Goal: Task Accomplishment & Management: Complete application form

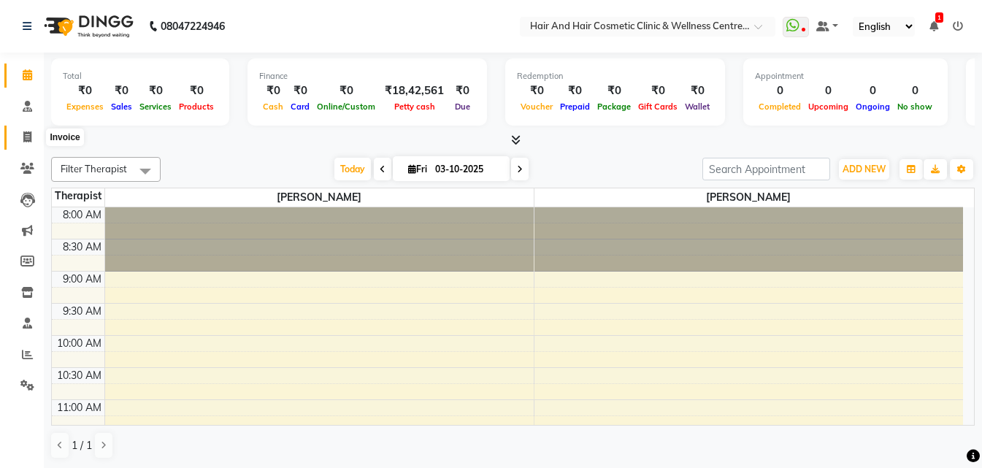
click at [30, 144] on span at bounding box center [28, 137] width 26 height 17
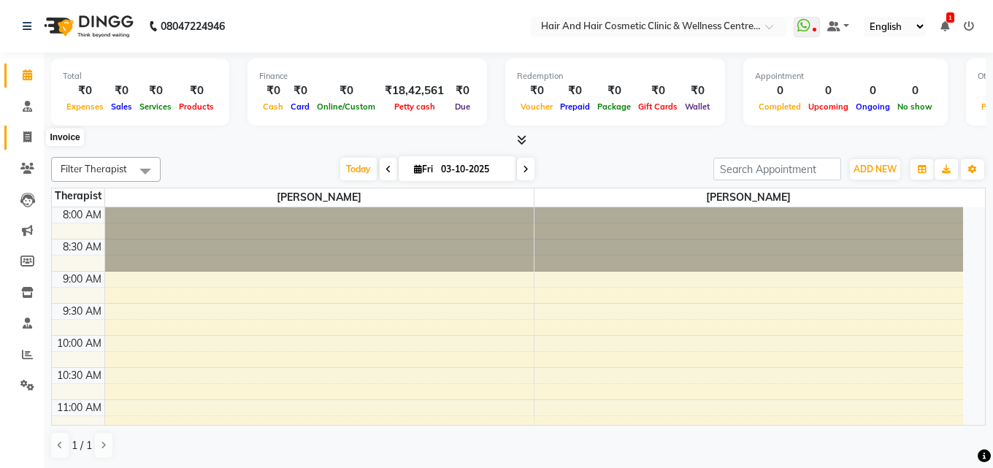
select select "service"
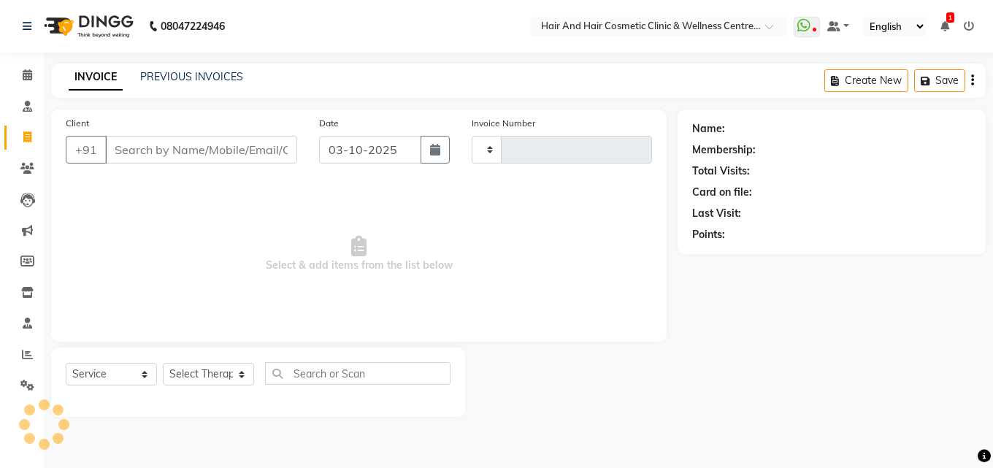
click at [142, 144] on input "Client" at bounding box center [201, 150] width 192 height 28
type input "8949085384"
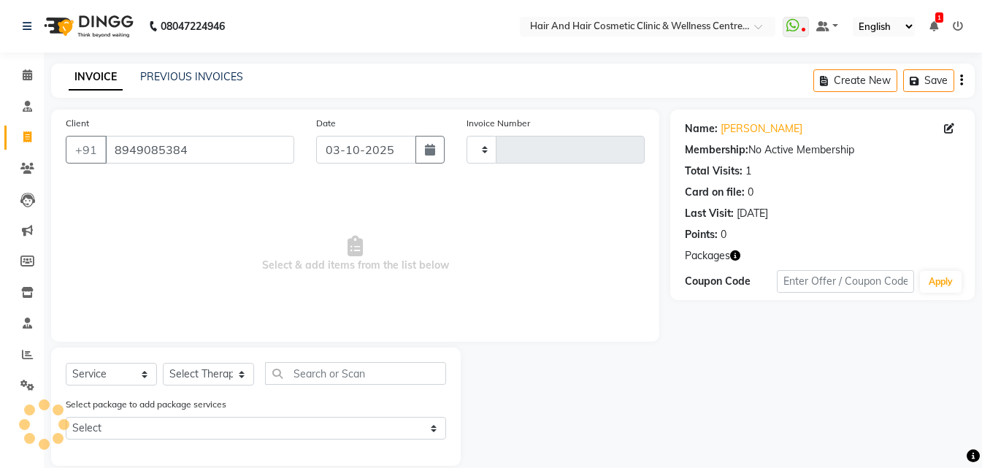
select select "package"
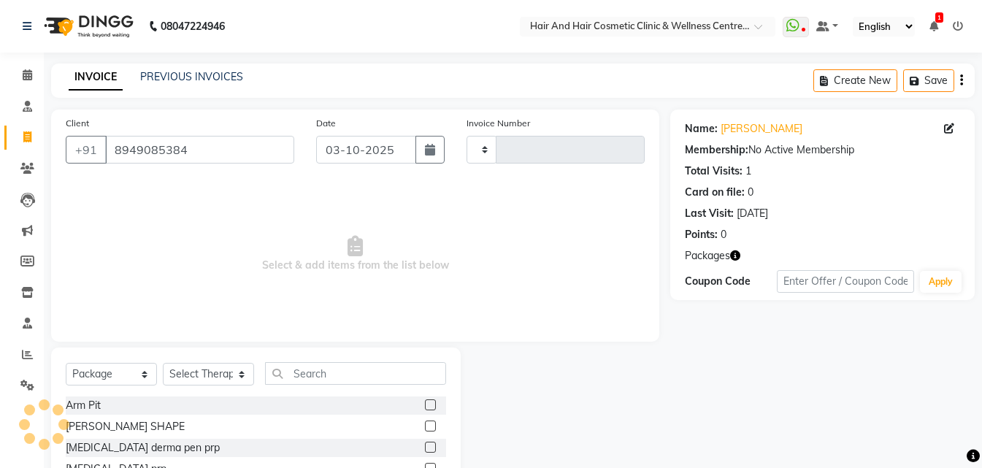
type input "0791"
select select "5272"
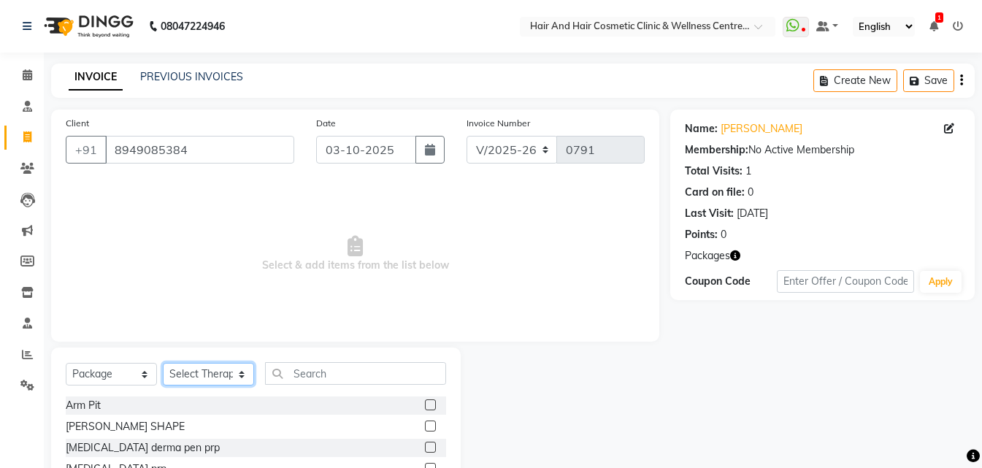
click at [204, 367] on select "Select Therapist [PERSON_NAME] [PERSON_NAME] DR [PERSON_NAME] Frontdesk [PERSON…" at bounding box center [208, 374] width 91 height 23
select select "34518"
click at [163, 363] on select "Select Therapist [PERSON_NAME] [PERSON_NAME] DR [PERSON_NAME] Frontdesk [PERSON…" at bounding box center [208, 374] width 91 height 23
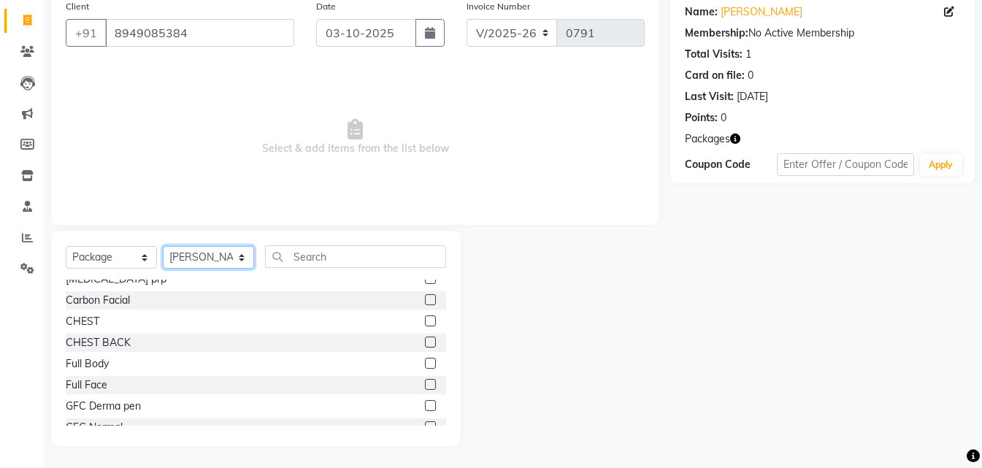
scroll to position [146, 0]
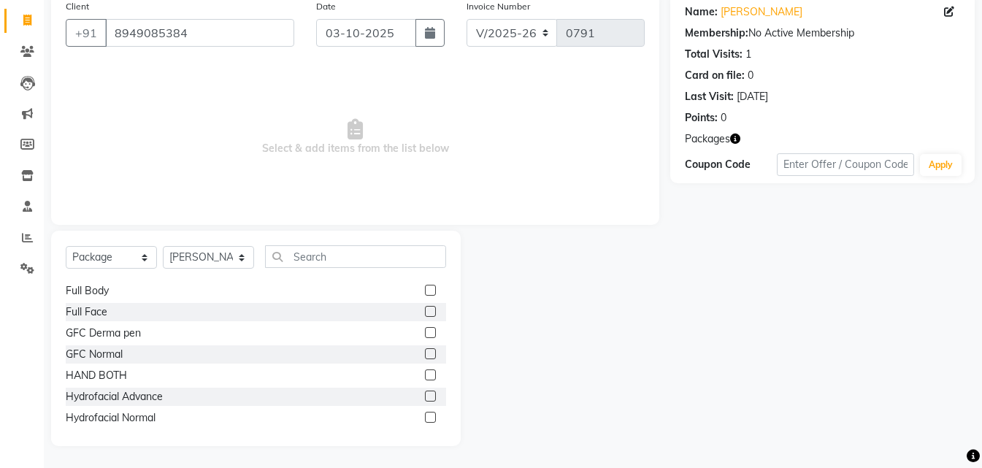
click at [425, 396] on label at bounding box center [430, 396] width 11 height 11
click at [425, 396] on input "checkbox" at bounding box center [429, 396] width 9 height 9
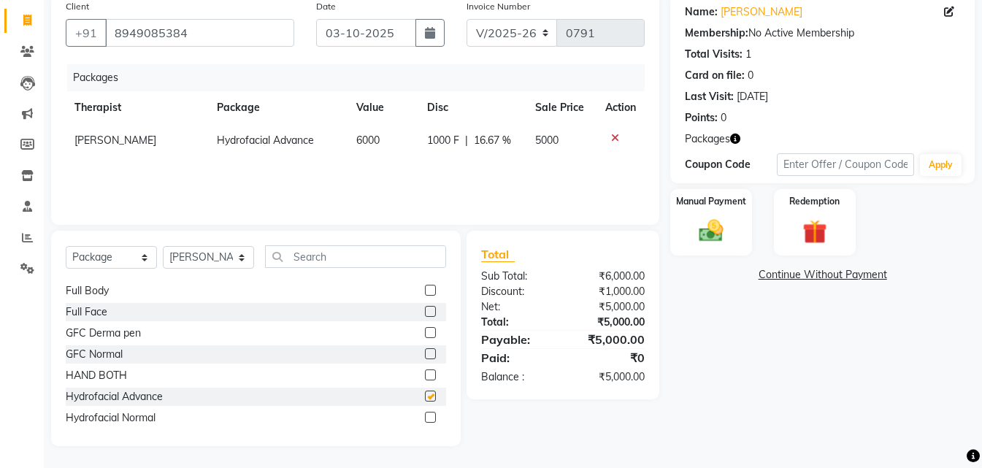
checkbox input "false"
click at [817, 230] on img at bounding box center [815, 232] width 41 height 31
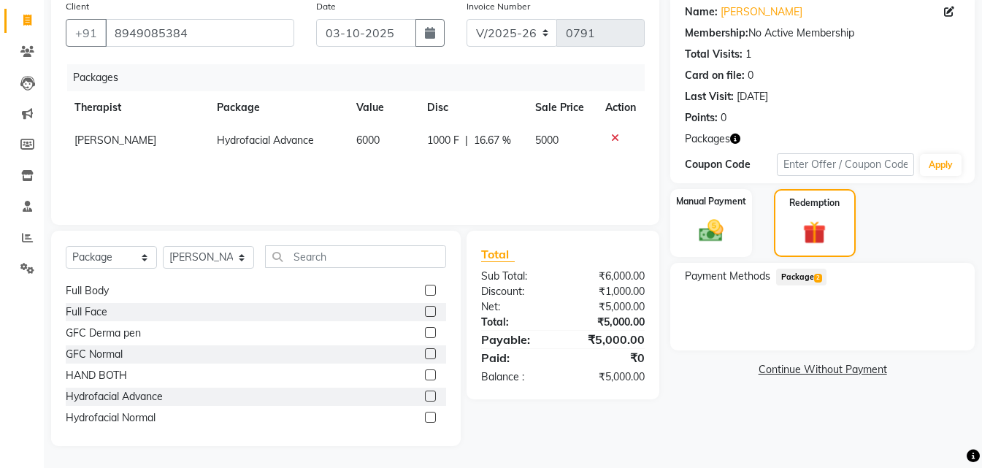
click at [789, 278] on span "Package 2" at bounding box center [801, 277] width 50 height 17
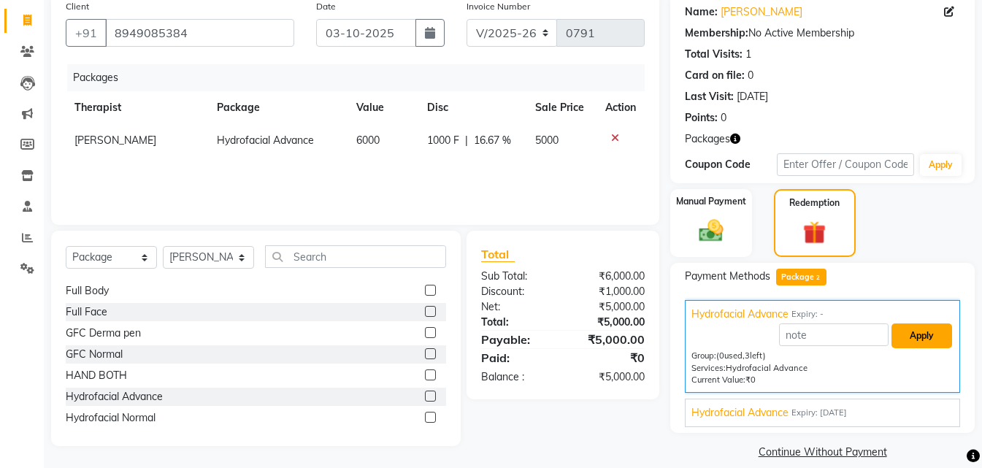
click at [930, 335] on button "Apply" at bounding box center [922, 336] width 61 height 25
type input "Hydrofacial Advance"
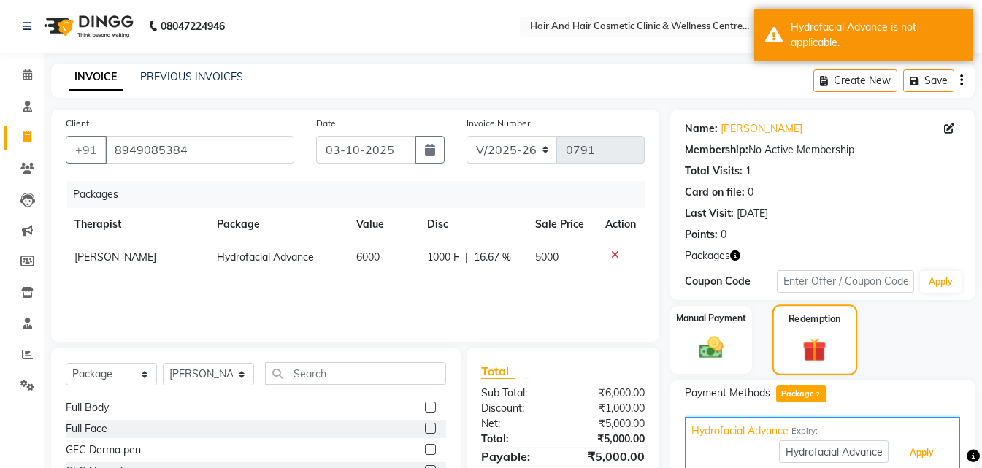
scroll to position [73, 0]
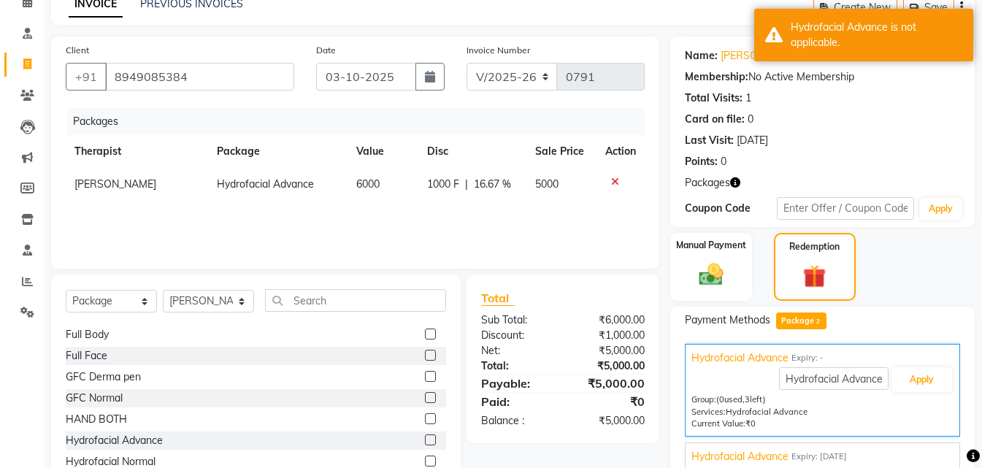
click at [709, 185] on span "Packages" at bounding box center [707, 182] width 45 height 15
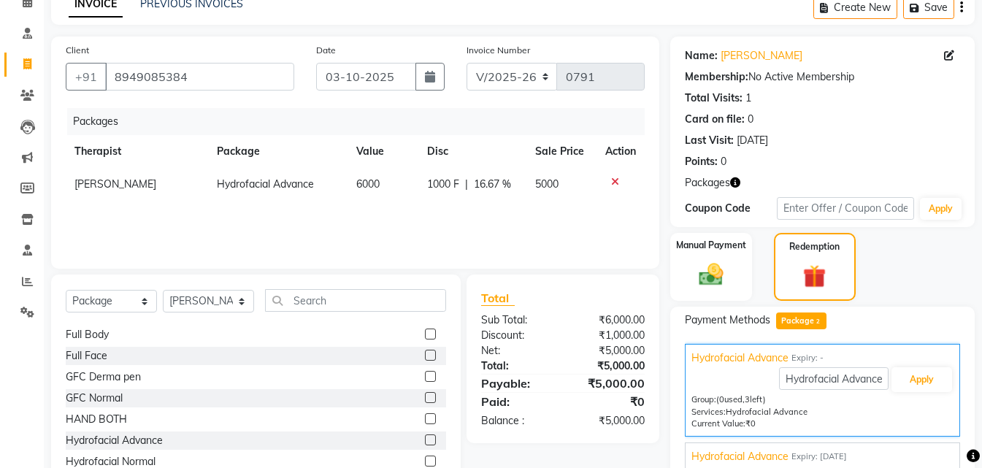
click at [725, 186] on span "Packages" at bounding box center [707, 182] width 45 height 15
click at [737, 186] on icon "button" at bounding box center [735, 182] width 10 height 10
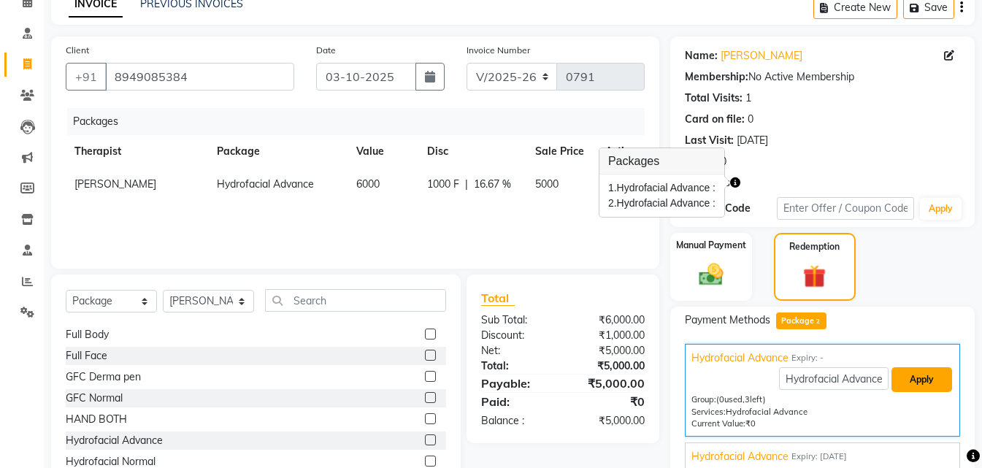
click at [920, 383] on button "Apply" at bounding box center [922, 379] width 61 height 25
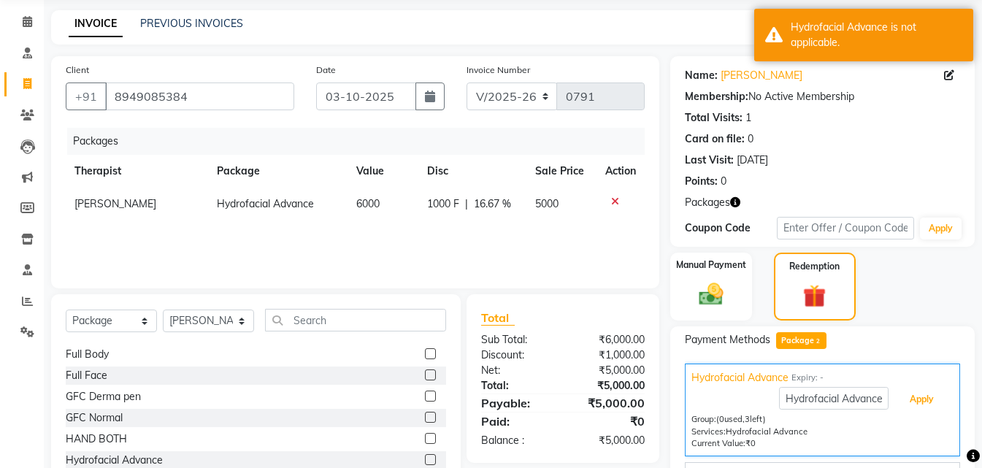
scroll to position [134, 0]
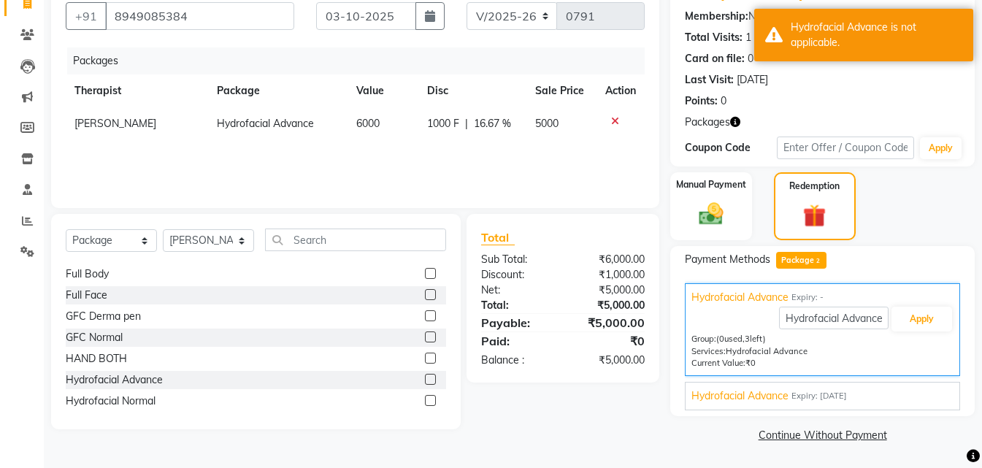
click at [770, 394] on span "Hydrofacial Advance" at bounding box center [740, 396] width 97 height 15
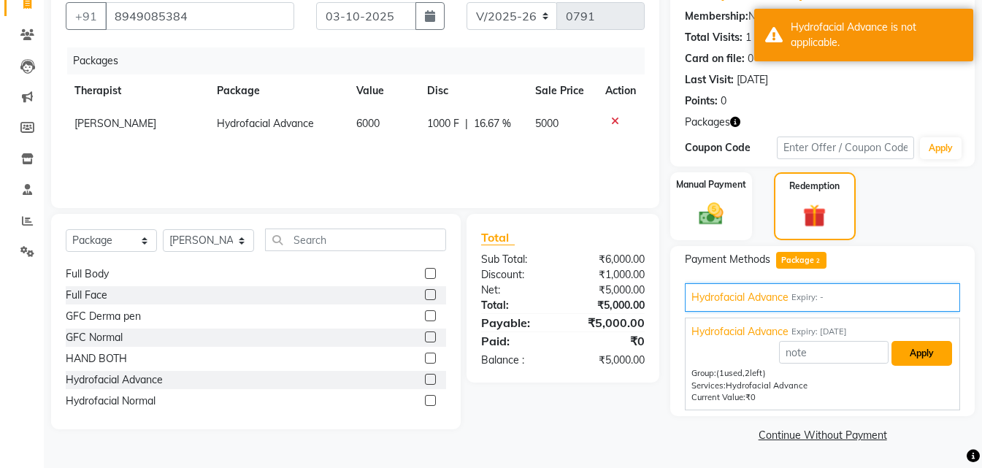
click at [932, 359] on button "Apply" at bounding box center [922, 353] width 61 height 25
type input "Hydrofacial Advance"
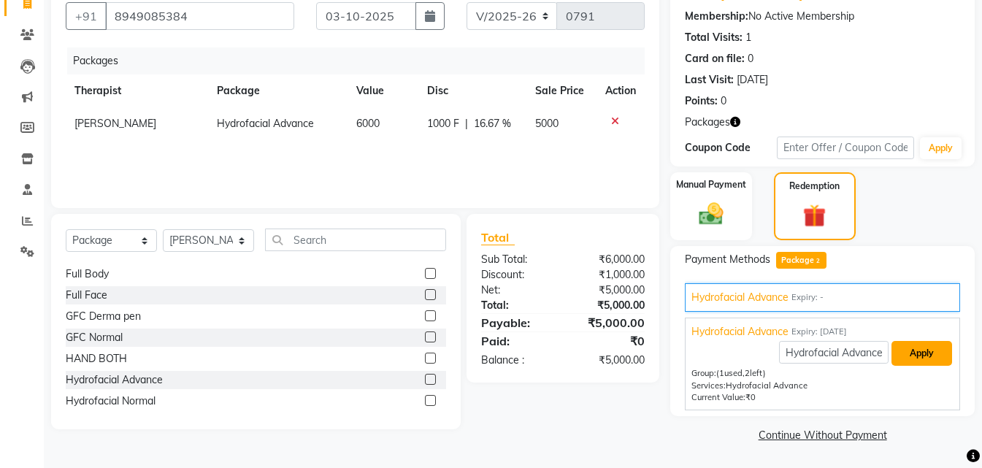
click at [915, 358] on button "Apply" at bounding box center [922, 353] width 61 height 25
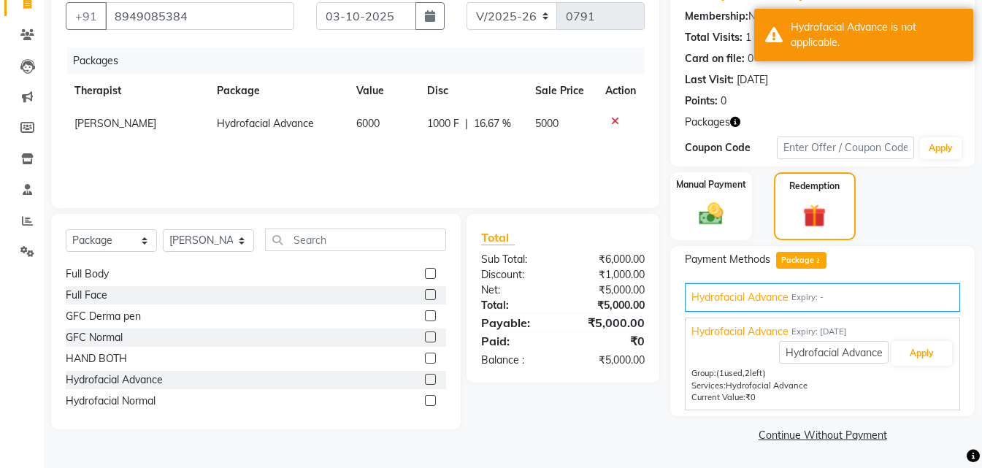
click at [744, 299] on span "Hydrofacial Advance" at bounding box center [740, 297] width 97 height 15
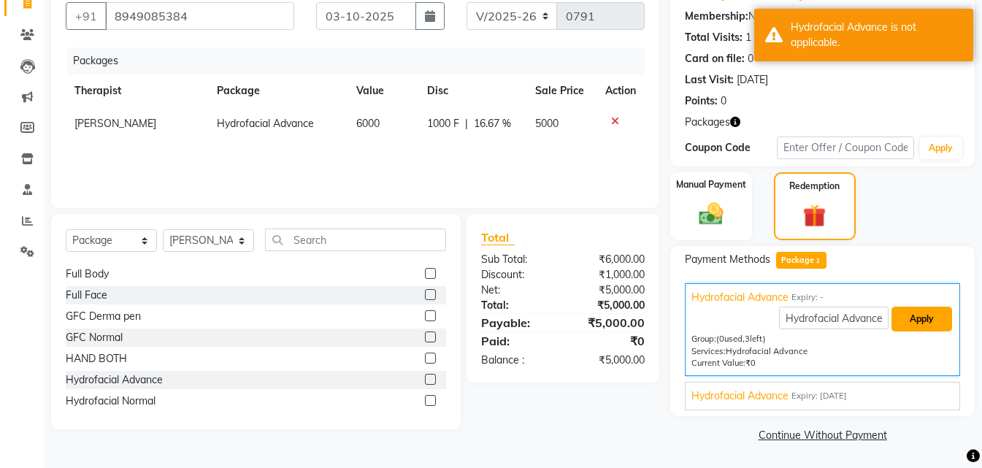
click at [930, 325] on button "Apply" at bounding box center [922, 319] width 61 height 25
click at [617, 118] on icon at bounding box center [615, 121] width 8 height 10
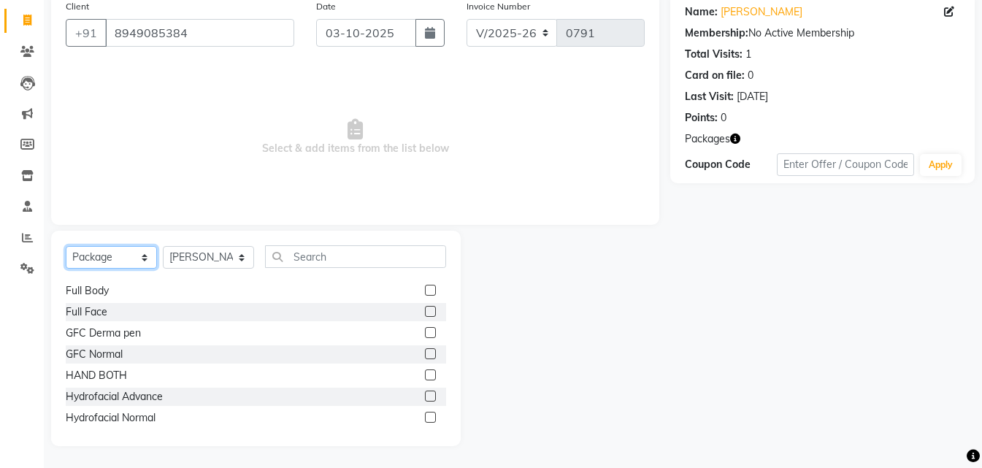
click at [99, 262] on select "Select Service Product Membership Package Voucher Prepaid Gift Card" at bounding box center [111, 257] width 91 height 23
select select "service"
click at [66, 246] on select "Select Service Product Membership Package Voucher Prepaid Gift Card" at bounding box center [111, 257] width 91 height 23
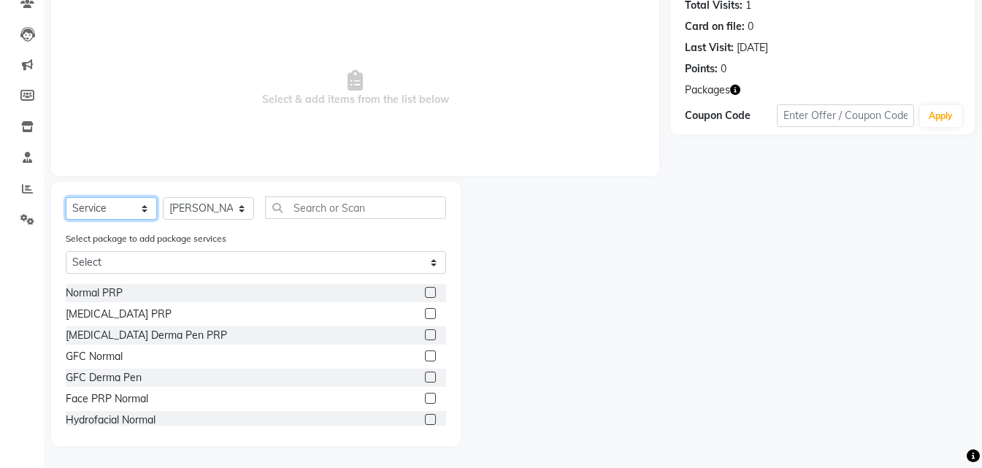
scroll to position [73, 0]
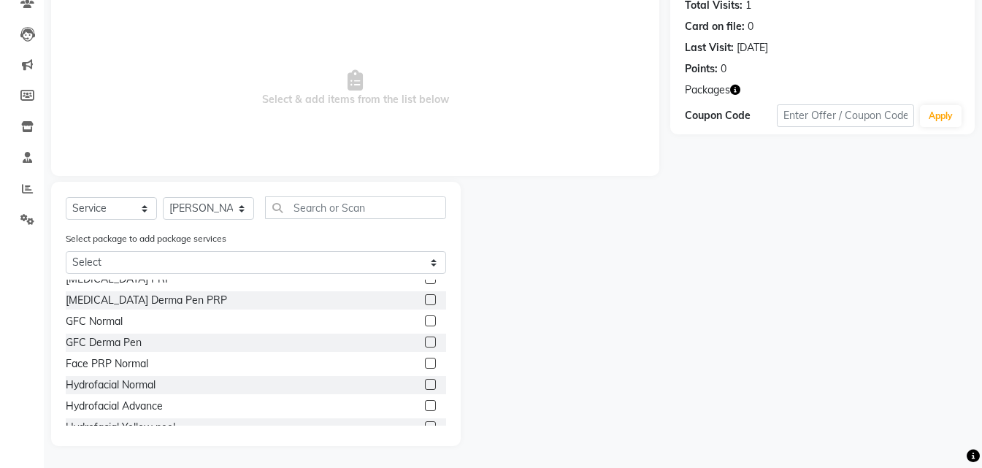
click at [425, 403] on label at bounding box center [430, 405] width 11 height 11
click at [425, 403] on input "checkbox" at bounding box center [429, 406] width 9 height 9
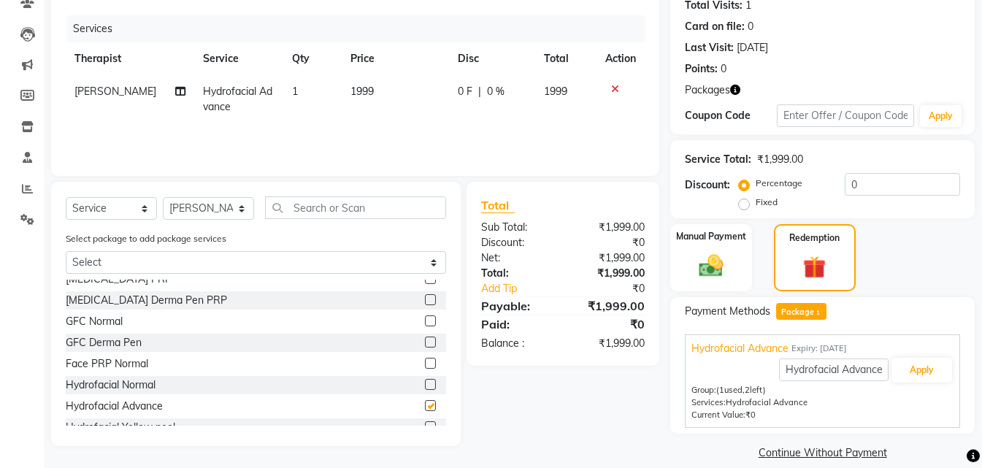
checkbox input "false"
click at [923, 370] on button "Apply" at bounding box center [922, 370] width 61 height 25
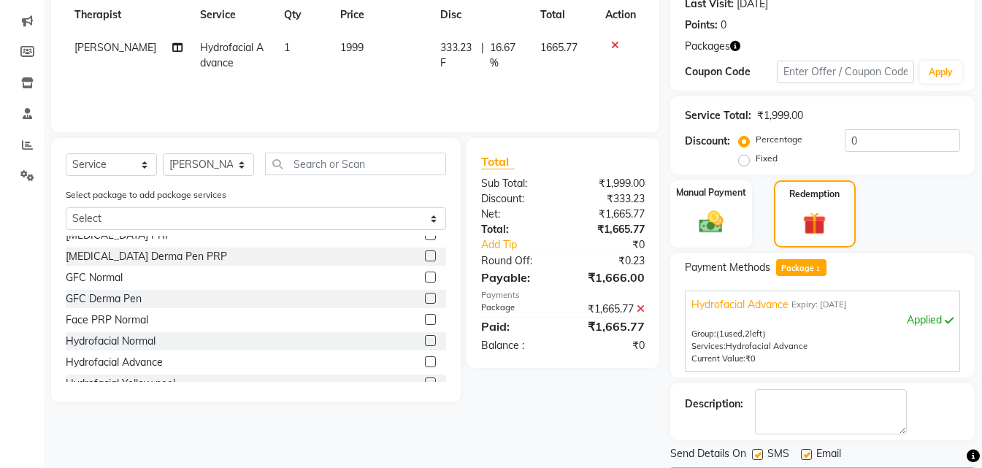
scroll to position [253, 0]
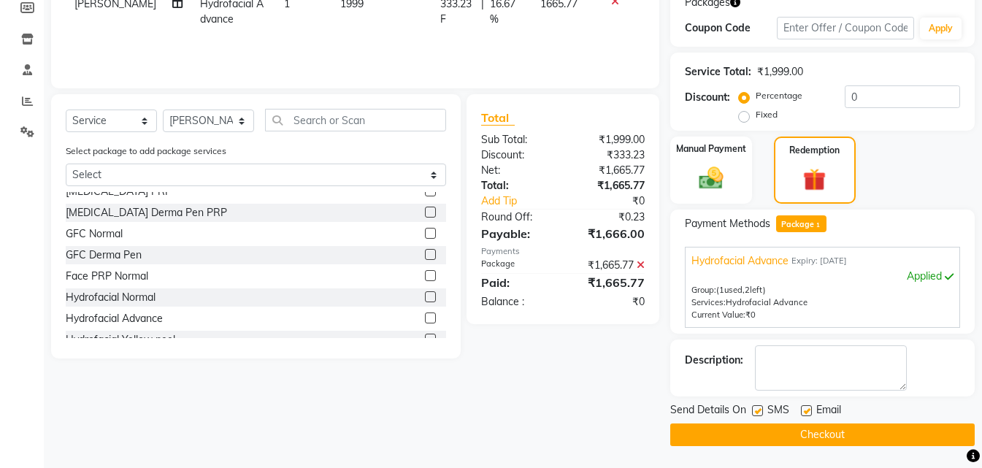
click at [755, 411] on label at bounding box center [757, 410] width 11 height 11
click at [755, 411] on input "checkbox" at bounding box center [756, 411] width 9 height 9
checkbox input "false"
click at [766, 436] on button "Checkout" at bounding box center [823, 435] width 305 height 23
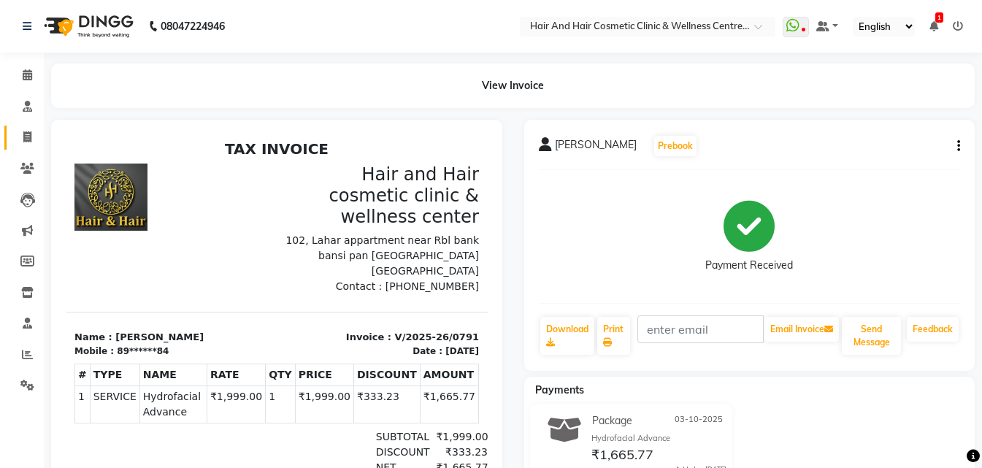
click at [35, 134] on span at bounding box center [28, 137] width 26 height 17
select select "5272"
select select "service"
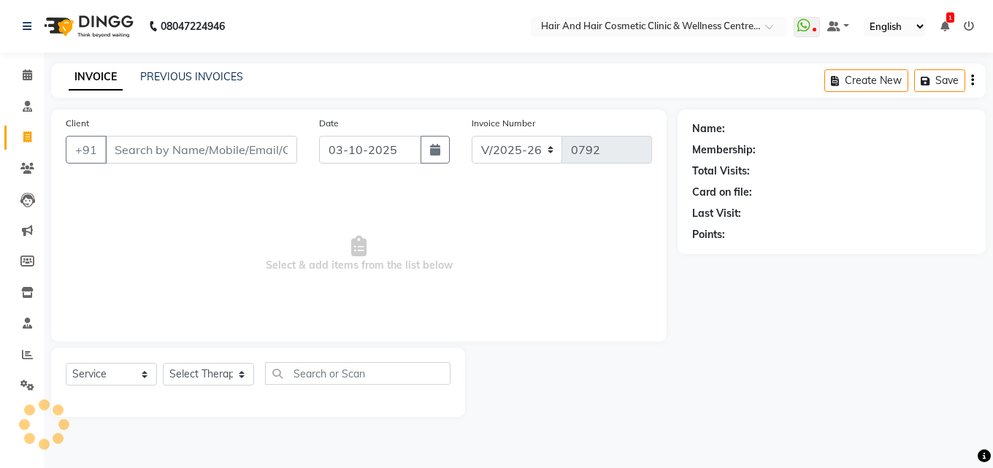
click at [160, 149] on input "Client" at bounding box center [201, 150] width 192 height 28
type input "9261681625"
select select "package"
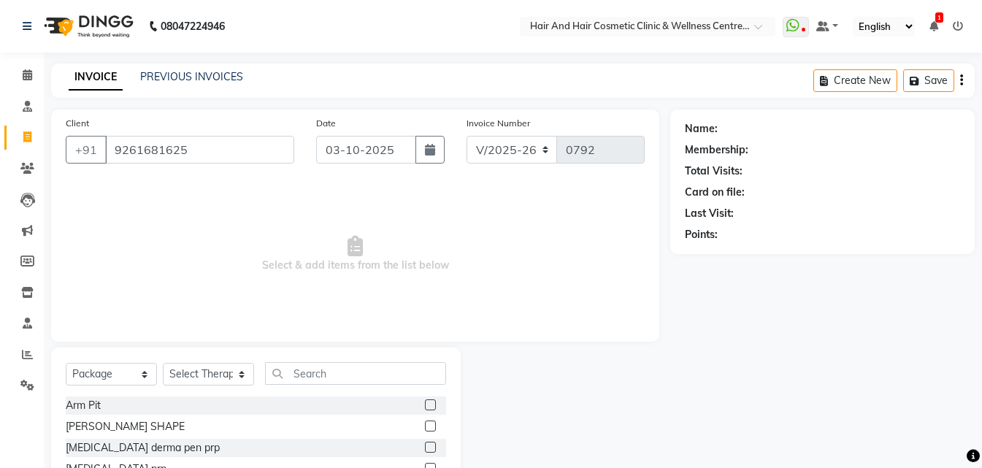
type input "9261681625"
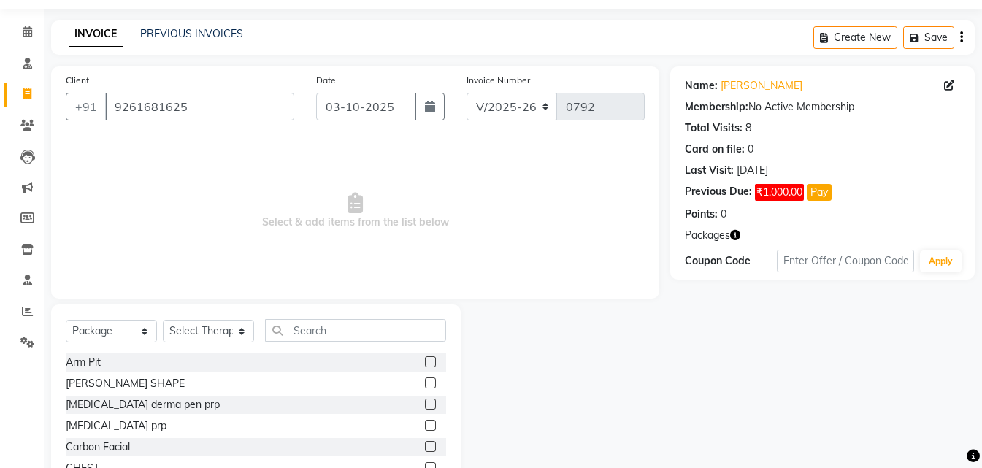
scroll to position [117, 0]
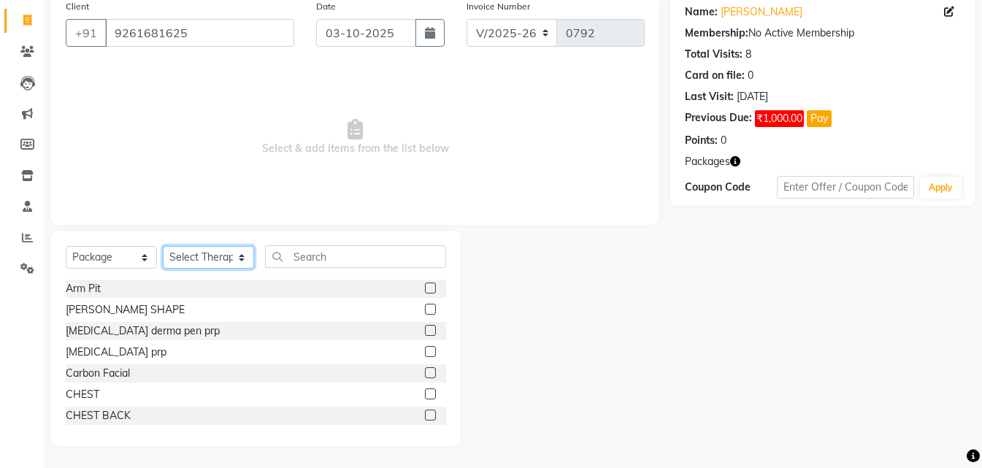
click at [215, 265] on select "Select Therapist [PERSON_NAME] [PERSON_NAME] DR [PERSON_NAME] Frontdesk [PERSON…" at bounding box center [208, 257] width 91 height 23
select select "34516"
click at [163, 246] on select "Select Therapist [PERSON_NAME] [PERSON_NAME] DR [PERSON_NAME] Frontdesk [PERSON…" at bounding box center [208, 257] width 91 height 23
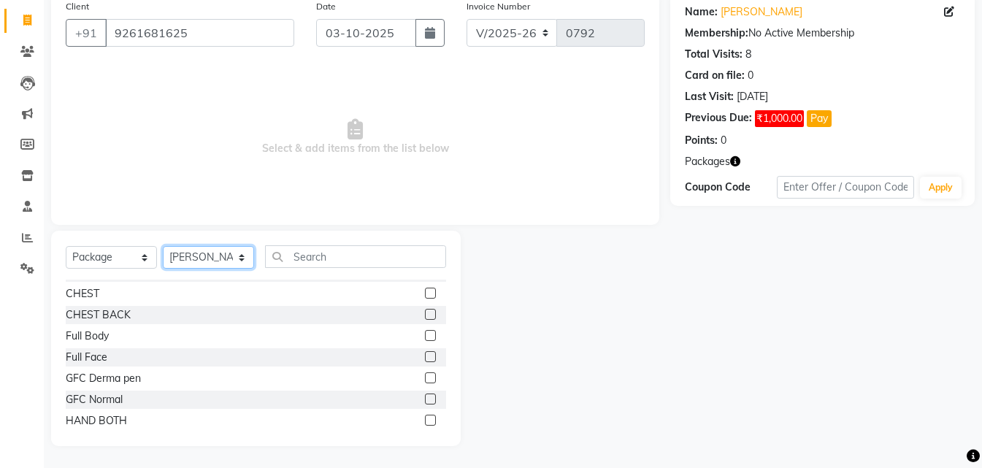
scroll to position [299, 0]
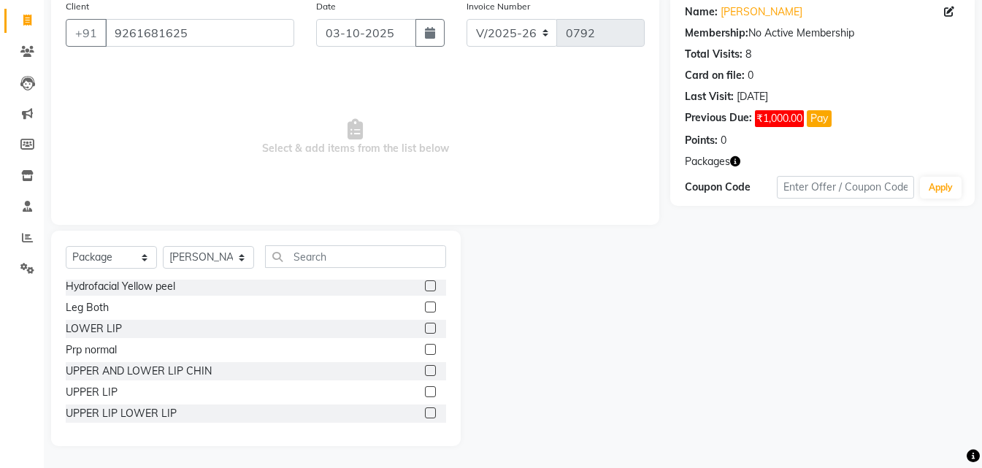
click at [425, 410] on label at bounding box center [430, 413] width 11 height 11
click at [425, 410] on input "checkbox" at bounding box center [429, 413] width 9 height 9
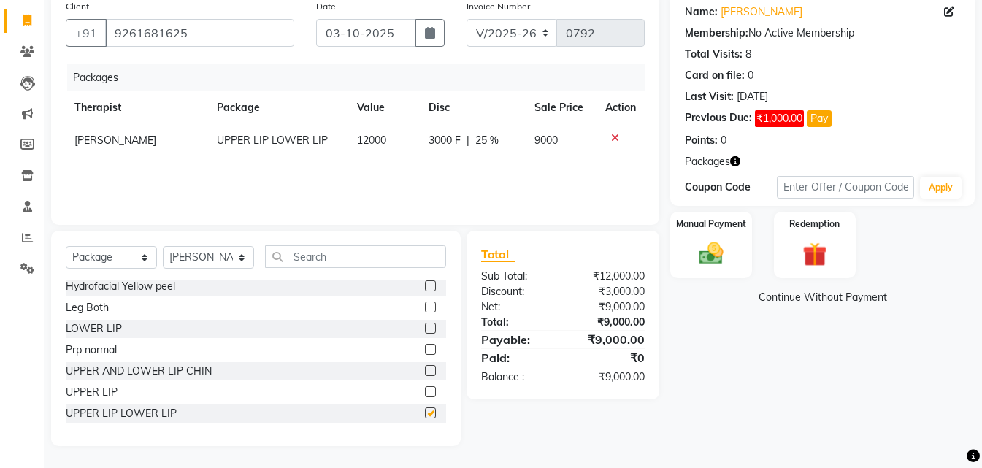
checkbox input "false"
click at [822, 253] on img at bounding box center [815, 255] width 41 height 31
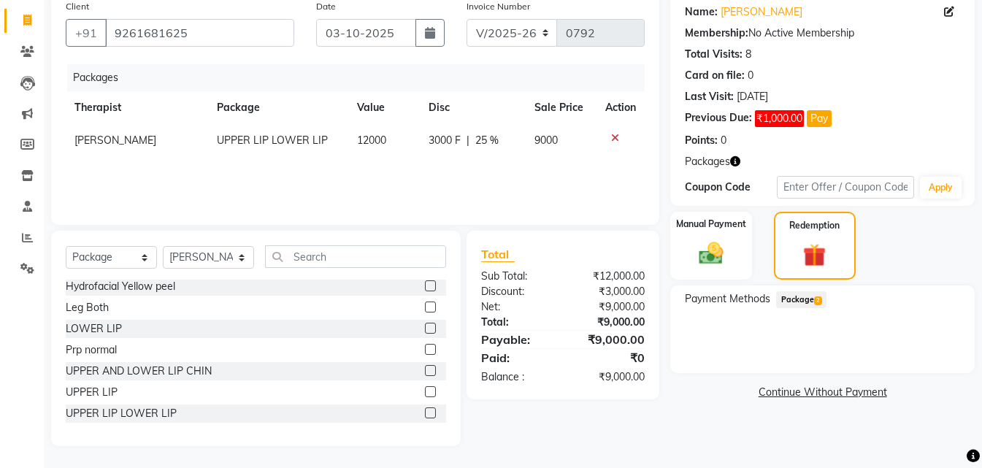
click at [804, 299] on span "Package 2" at bounding box center [801, 299] width 50 height 17
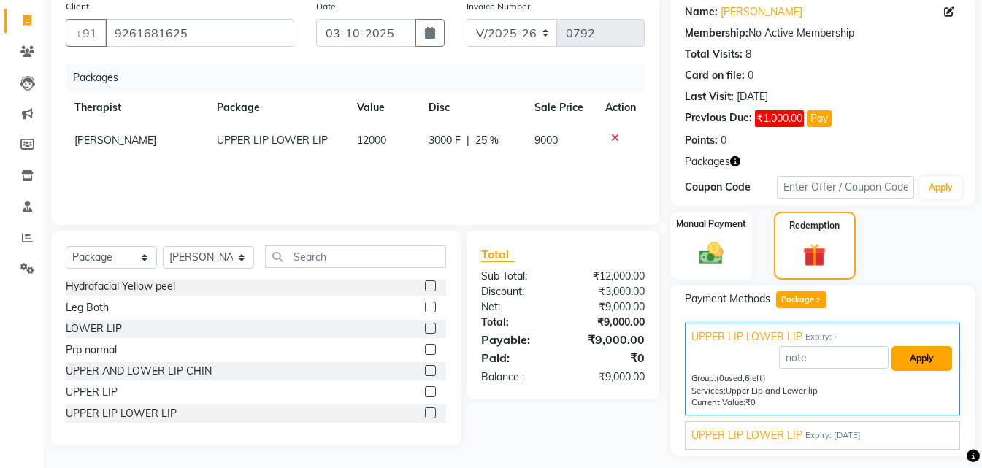
click at [903, 359] on button "Apply" at bounding box center [922, 358] width 61 height 25
type input "UPPER LIP LOWER LIP"
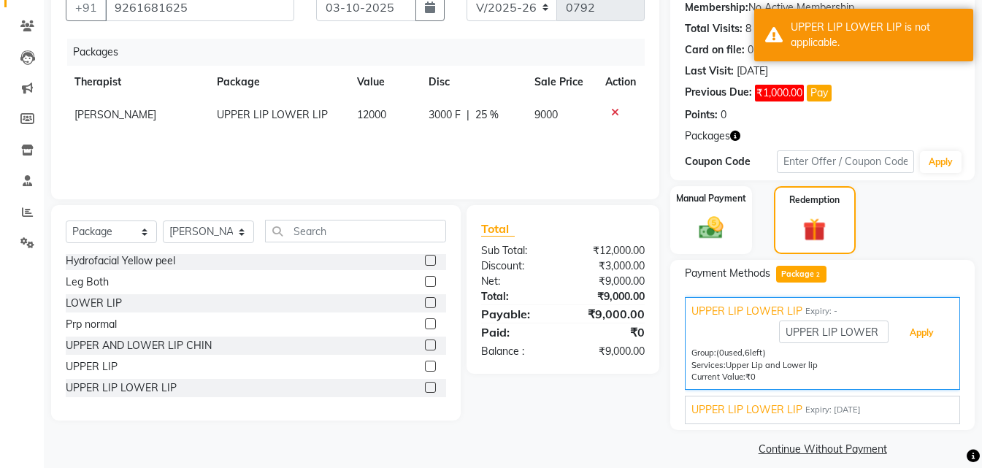
scroll to position [156, 0]
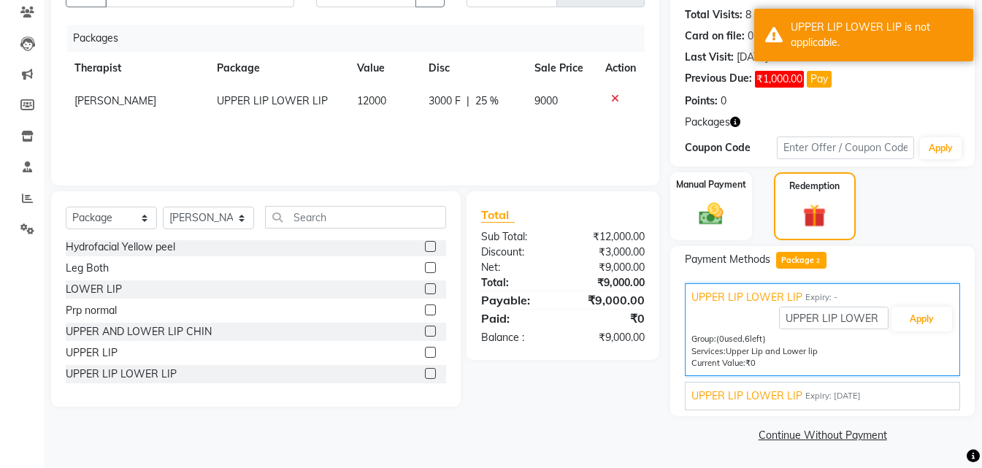
click at [610, 100] on div at bounding box center [621, 98] width 31 height 10
click at [614, 97] on icon at bounding box center [615, 98] width 8 height 10
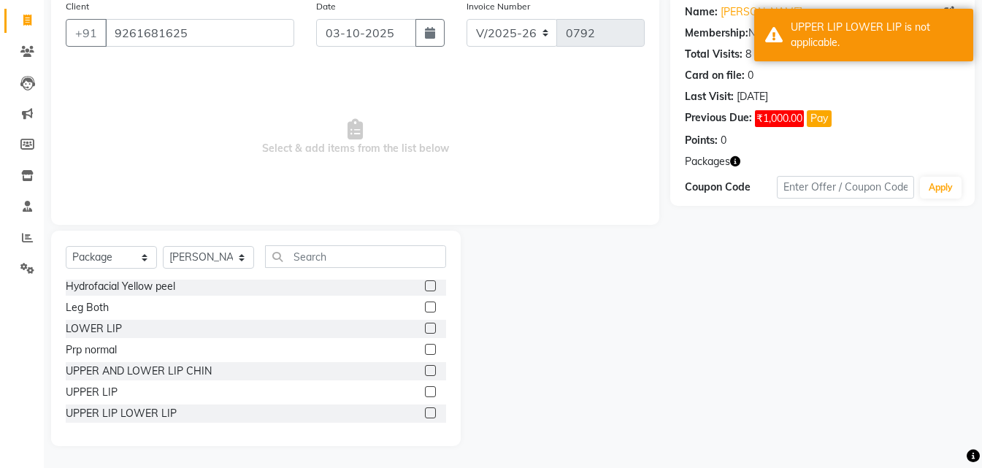
scroll to position [117, 0]
click at [93, 268] on select "Select Service Product Membership Package Voucher Prepaid Gift Card" at bounding box center [111, 257] width 91 height 23
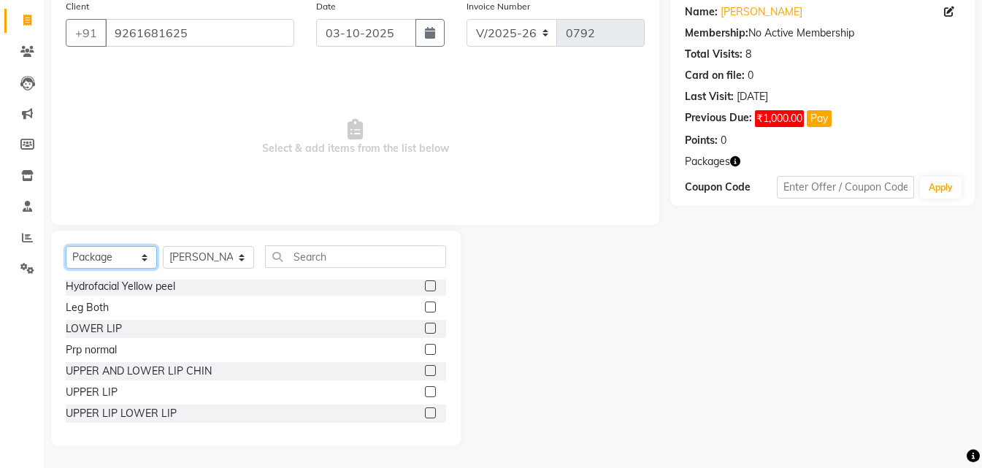
select select "service"
click at [66, 246] on select "Select Service Product Membership Package Voucher Prepaid Gift Card" at bounding box center [111, 257] width 91 height 23
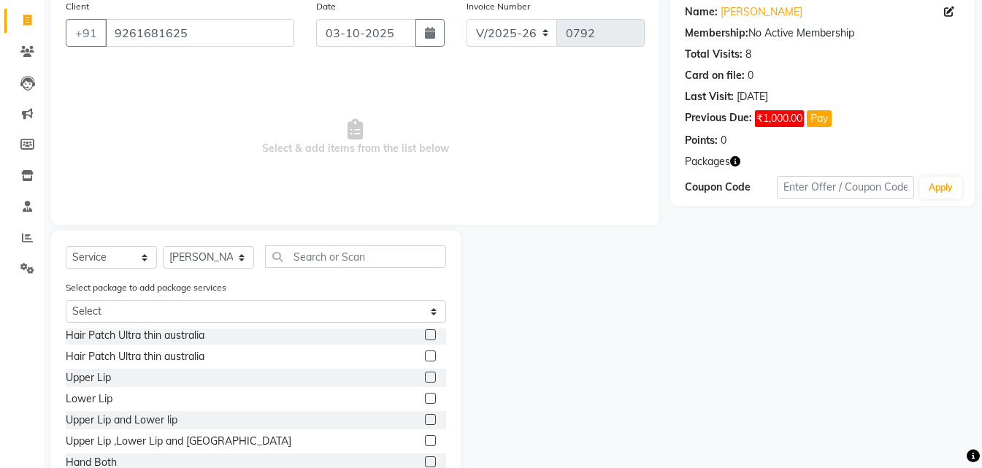
click at [425, 421] on label at bounding box center [430, 419] width 11 height 11
click at [425, 421] on input "checkbox" at bounding box center [429, 420] width 9 height 9
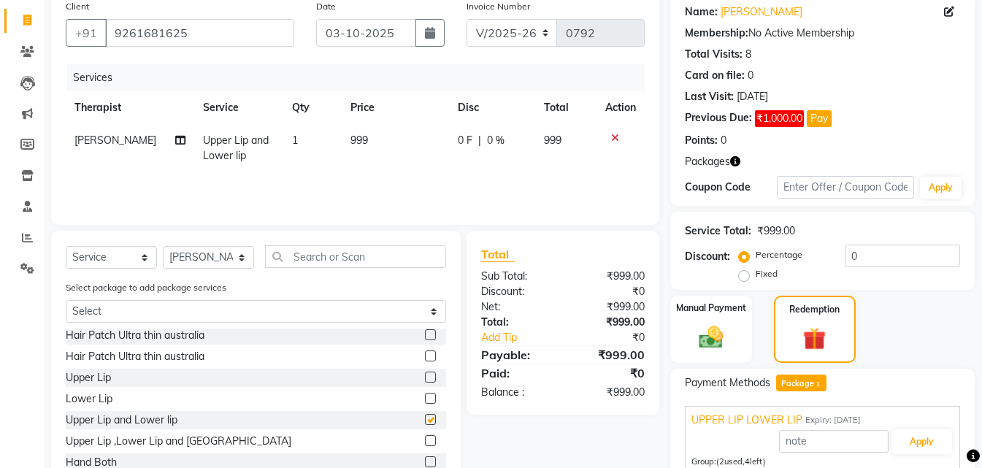
checkbox input "false"
click at [917, 446] on button "Apply" at bounding box center [922, 441] width 61 height 25
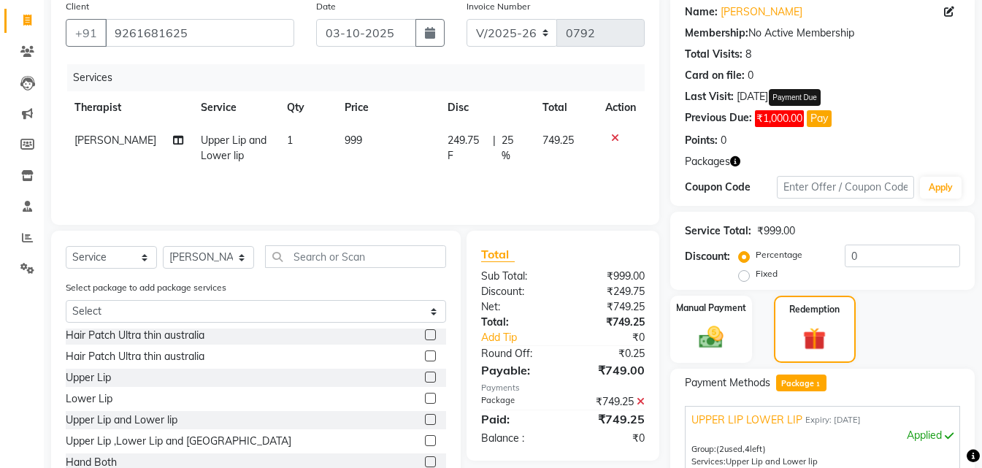
click at [823, 117] on button "Pay" at bounding box center [819, 118] width 25 height 17
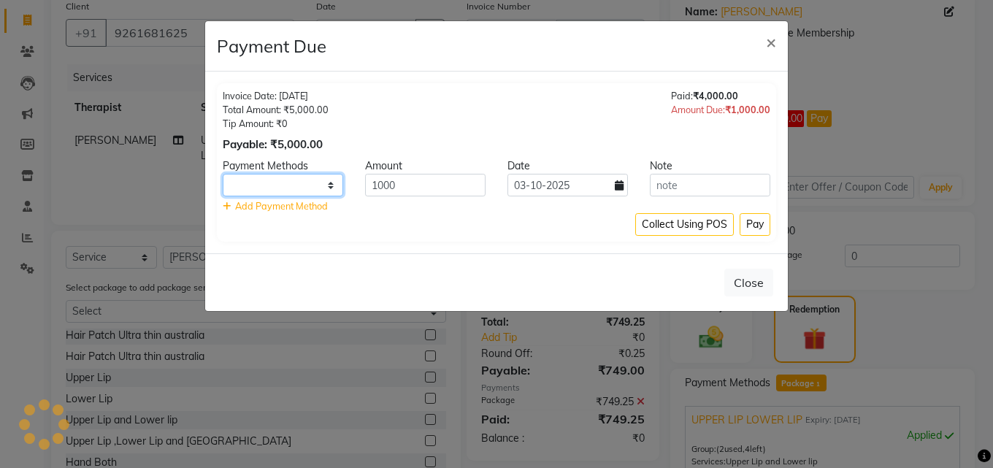
click at [319, 193] on select at bounding box center [283, 185] width 121 height 23
select select "1"
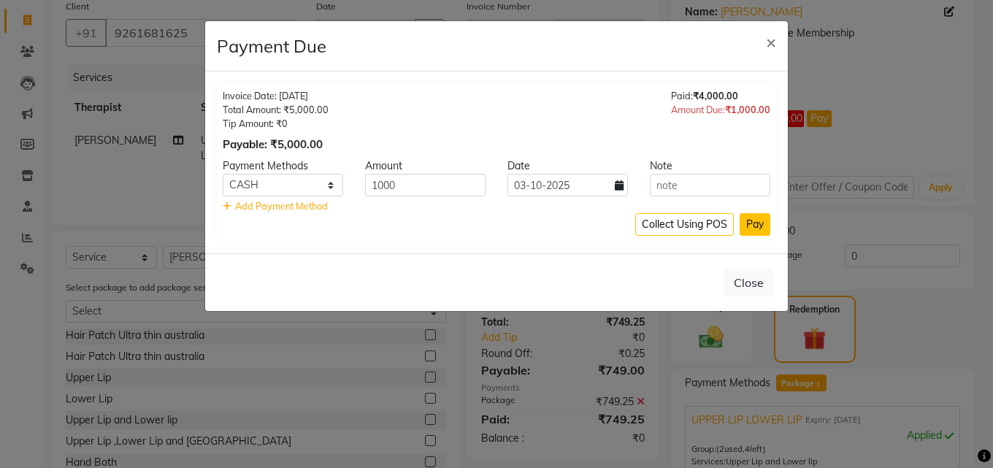
click at [766, 227] on button "Pay" at bounding box center [755, 224] width 31 height 23
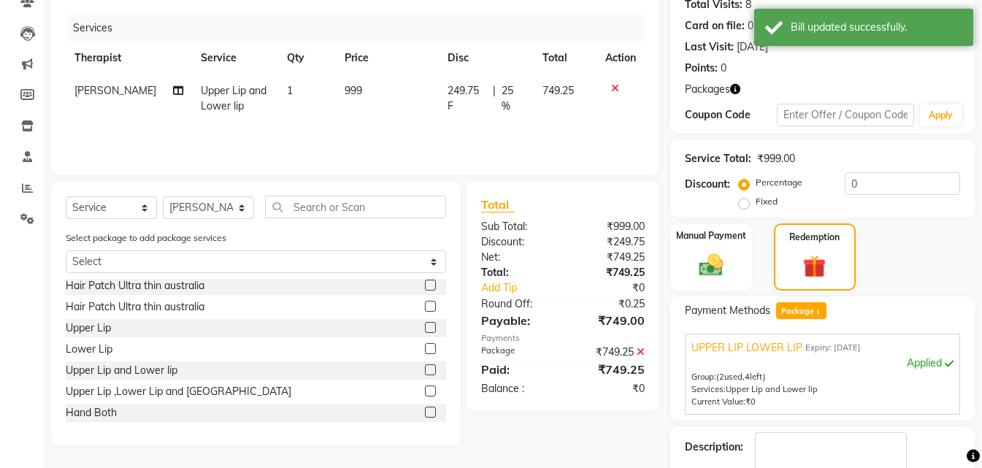
scroll to position [253, 0]
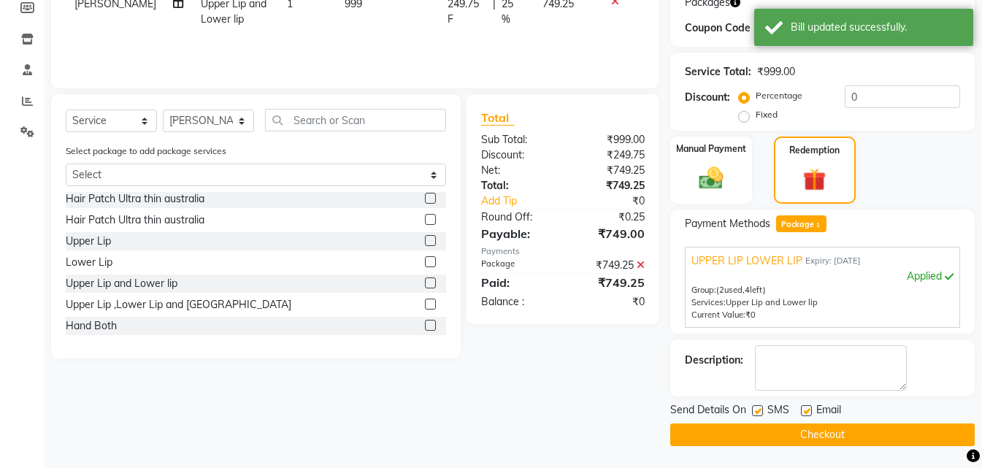
click at [760, 415] on label at bounding box center [757, 410] width 11 height 11
click at [760, 415] on input "checkbox" at bounding box center [756, 411] width 9 height 9
checkbox input "false"
click at [767, 427] on button "Checkout" at bounding box center [823, 435] width 305 height 23
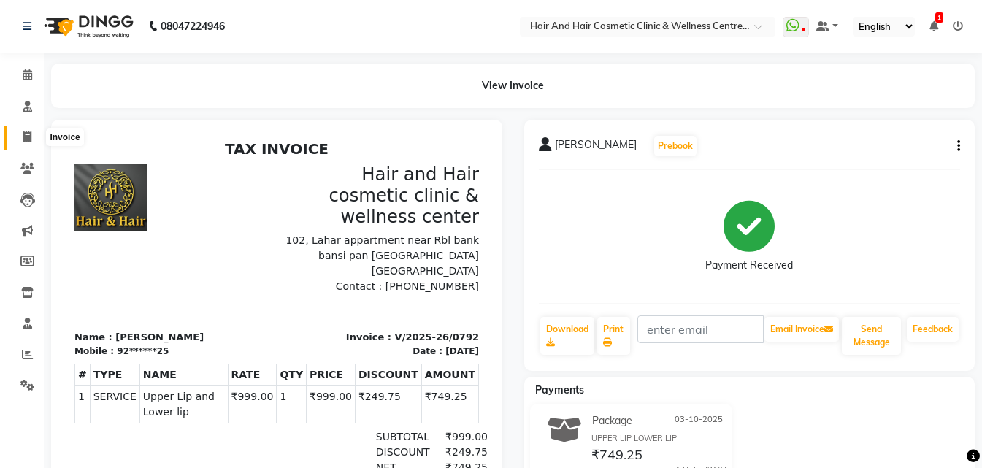
click at [25, 132] on icon at bounding box center [27, 136] width 8 height 11
select select "service"
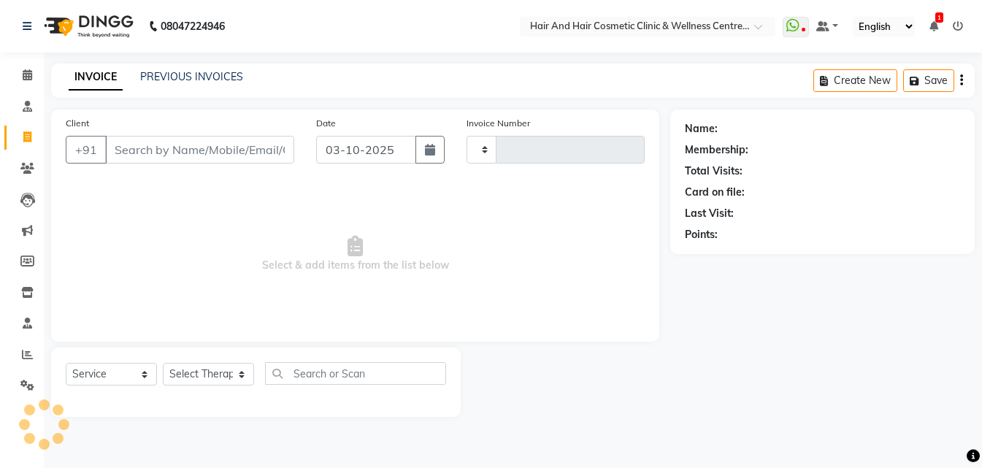
type input "0793"
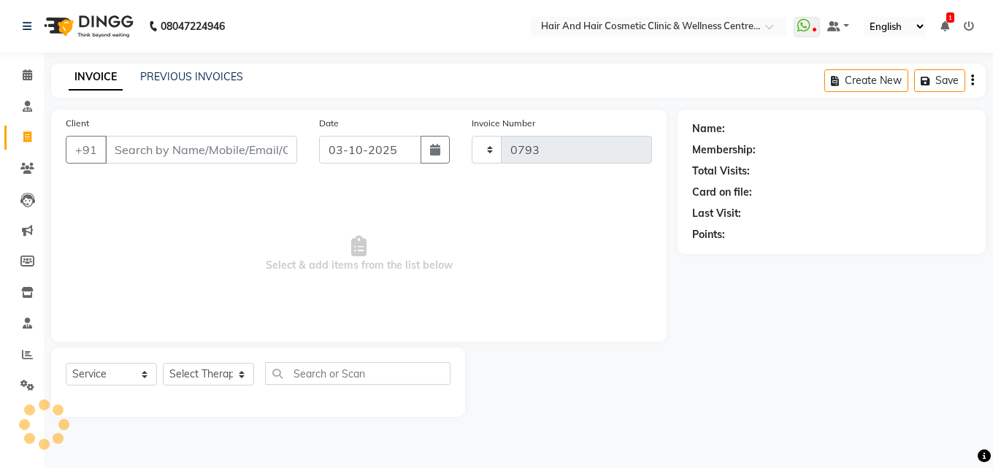
select select "5272"
select select "package"
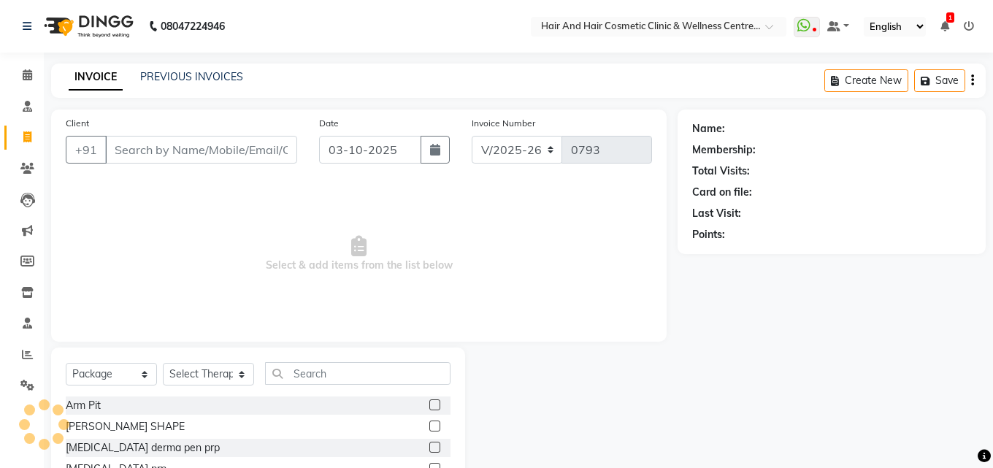
click at [142, 153] on input "Client" at bounding box center [201, 150] width 192 height 28
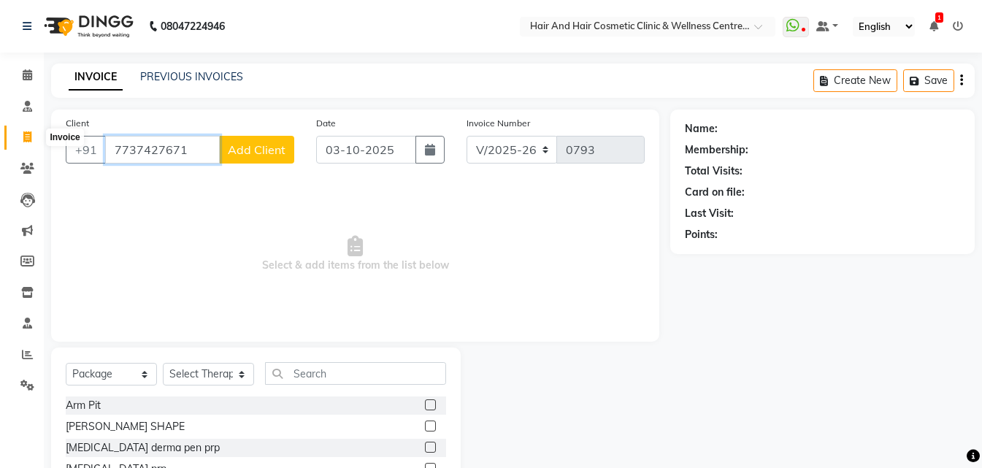
drag, startPoint x: 191, startPoint y: 145, endPoint x: 10, endPoint y: 139, distance: 181.2
click at [10, 139] on app-home "08047224946 Select Location × Hair And Hair Cosmetic Clinic & Wellness Centre, …" at bounding box center [491, 292] width 982 height 585
paste input "9782400563"
type input "9782400563"
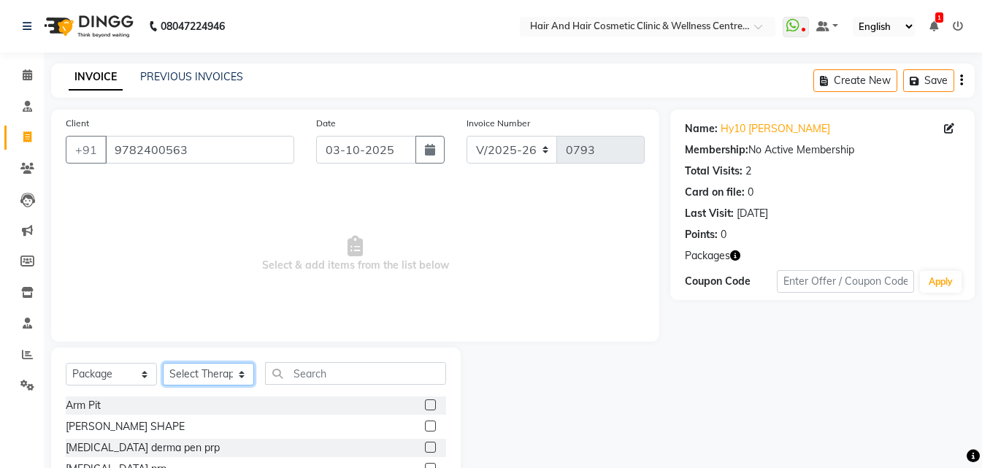
click at [205, 382] on select "Select Therapist [PERSON_NAME] [PERSON_NAME] DR [PERSON_NAME] Frontdesk [PERSON…" at bounding box center [208, 374] width 91 height 23
select select "34516"
click at [163, 363] on select "Select Therapist [PERSON_NAME] [PERSON_NAME] DR [PERSON_NAME] Frontdesk [PERSON…" at bounding box center [208, 374] width 91 height 23
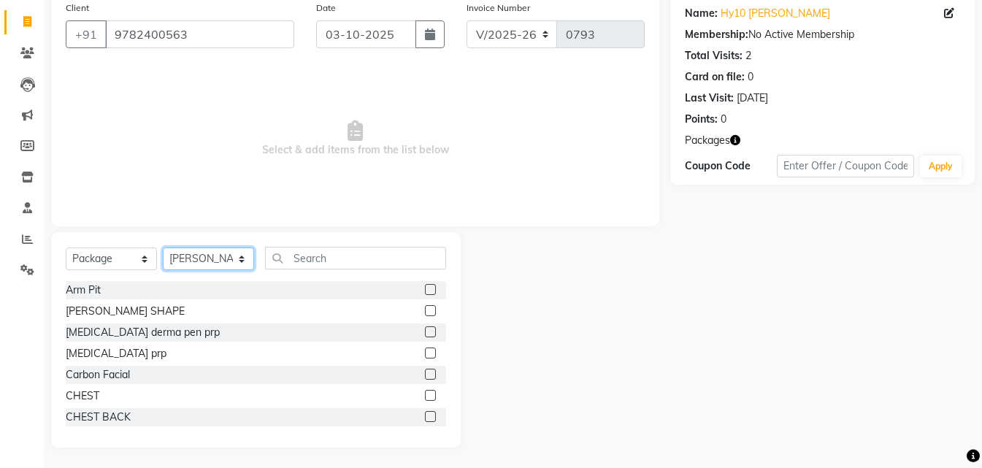
scroll to position [117, 0]
click at [134, 264] on select "Select Service Product Membership Package Voucher Prepaid Gift Card" at bounding box center [111, 257] width 91 height 23
select select "service"
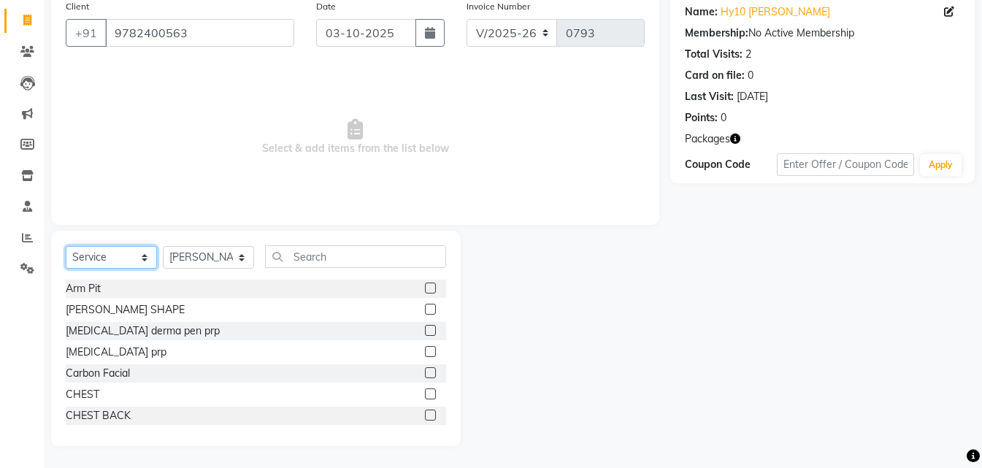
click at [66, 246] on select "Select Service Product Membership Package Voucher Prepaid Gift Card" at bounding box center [111, 257] width 91 height 23
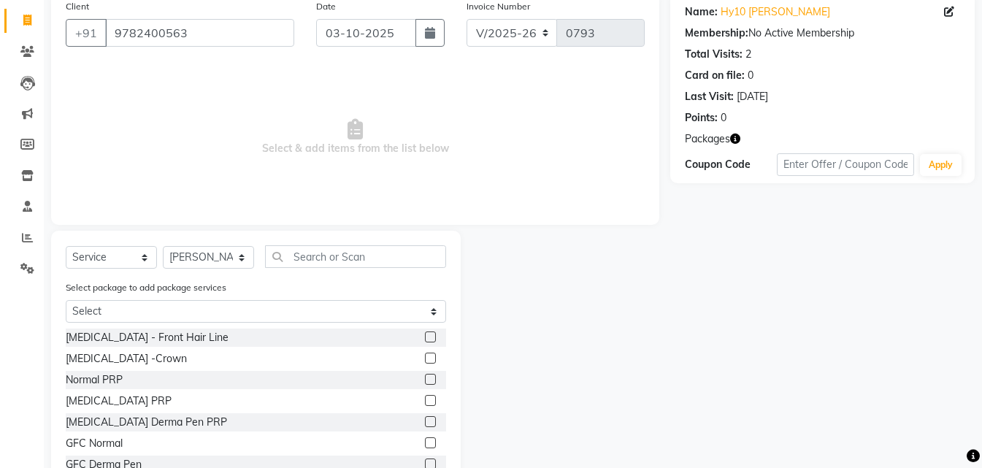
click at [425, 445] on label at bounding box center [430, 443] width 11 height 11
click at [425, 445] on input "checkbox" at bounding box center [429, 443] width 9 height 9
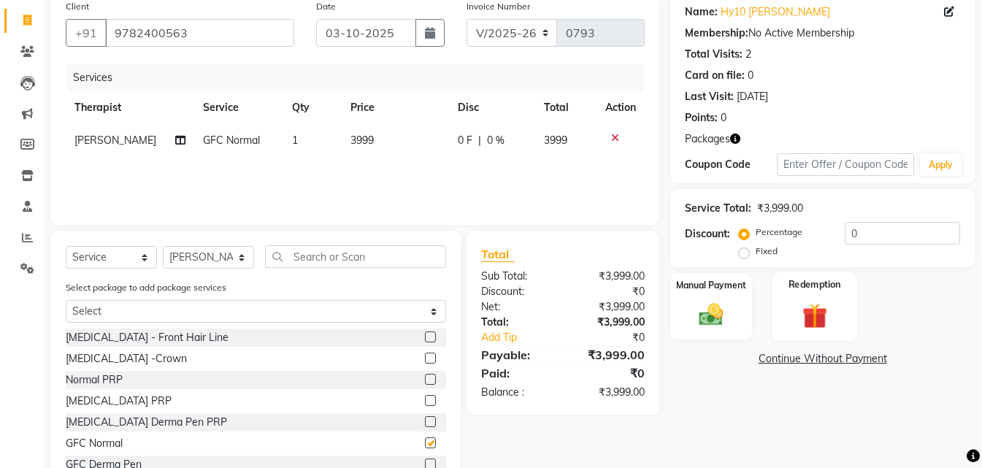
checkbox input "false"
click at [808, 321] on img at bounding box center [815, 315] width 41 height 31
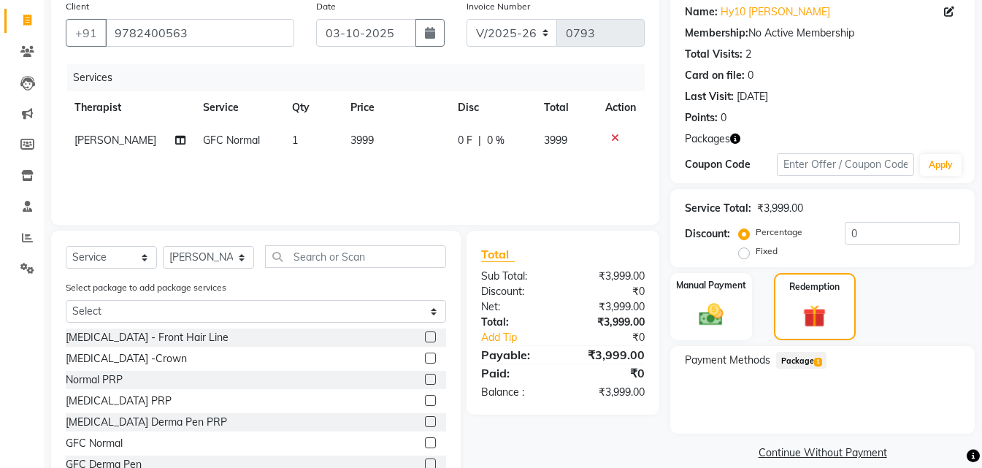
click at [809, 359] on span "Package 1" at bounding box center [801, 360] width 50 height 17
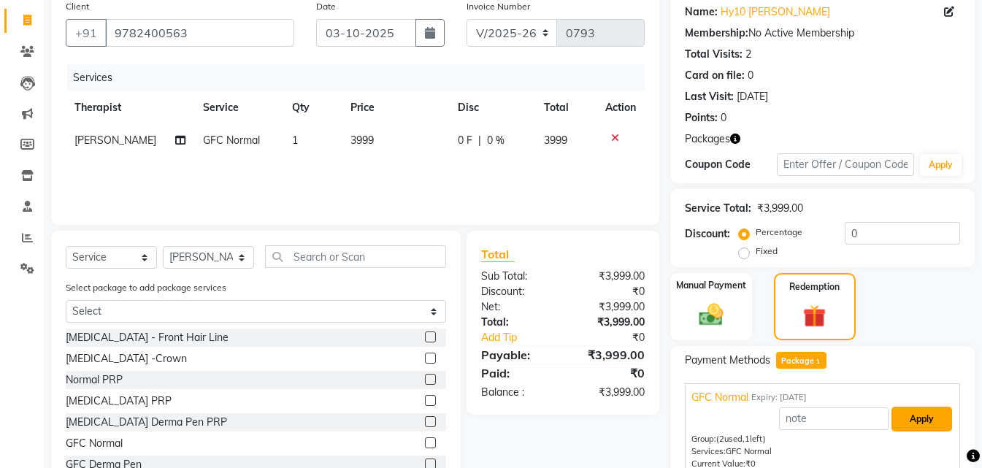
click at [950, 419] on button "Apply" at bounding box center [922, 419] width 61 height 25
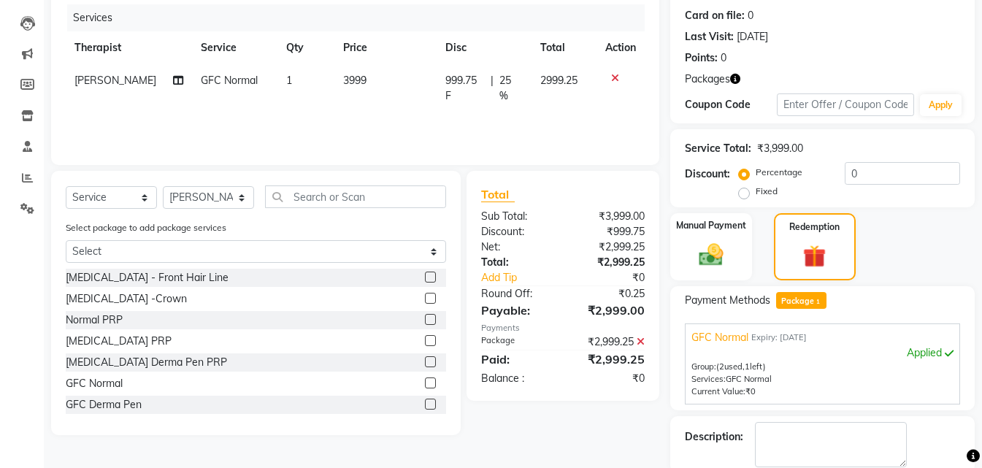
scroll to position [253, 0]
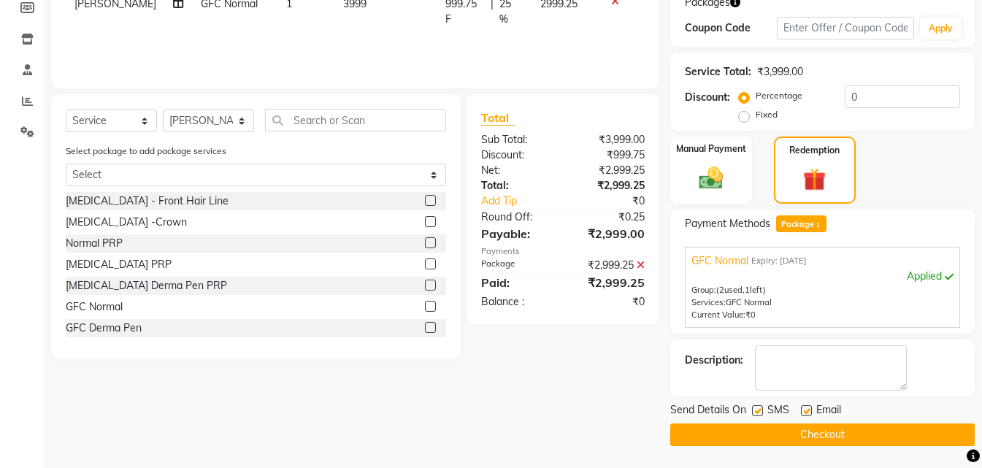
click at [756, 414] on label at bounding box center [757, 410] width 11 height 11
click at [756, 414] on input "checkbox" at bounding box center [756, 411] width 9 height 9
checkbox input "false"
click at [758, 429] on button "Checkout" at bounding box center [823, 435] width 305 height 23
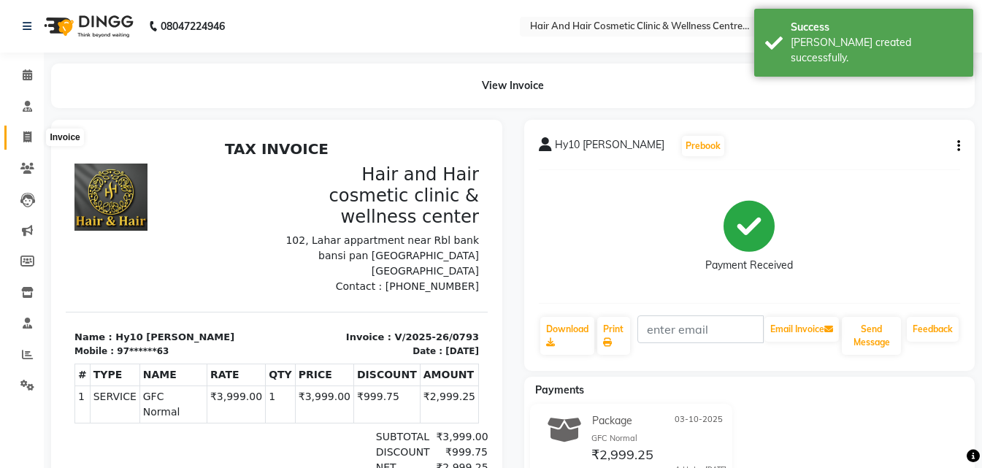
click at [34, 133] on span at bounding box center [28, 137] width 26 height 17
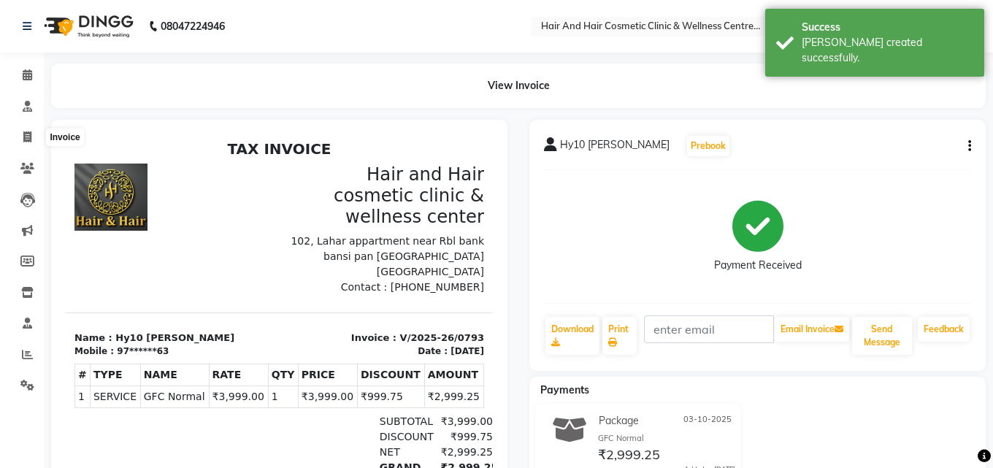
select select "service"
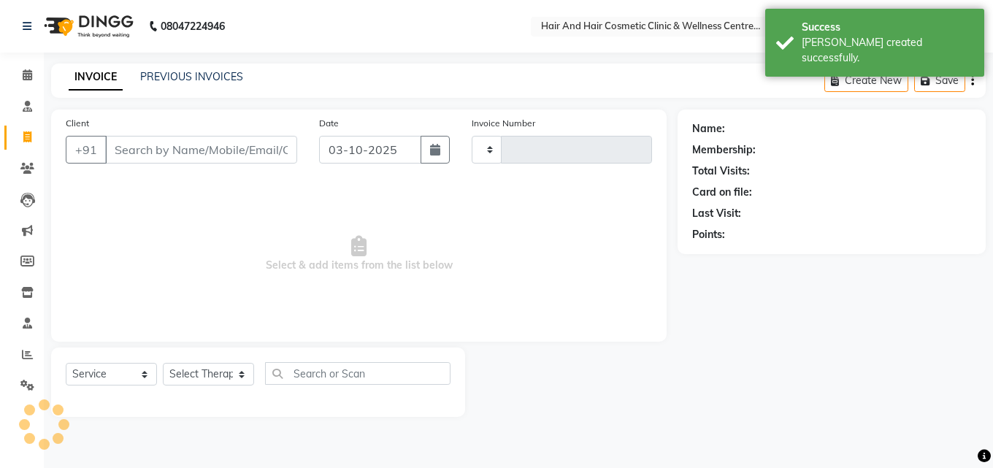
type input "0794"
select select "5272"
click at [142, 153] on input "Client" at bounding box center [201, 150] width 192 height 28
type input "9887637355"
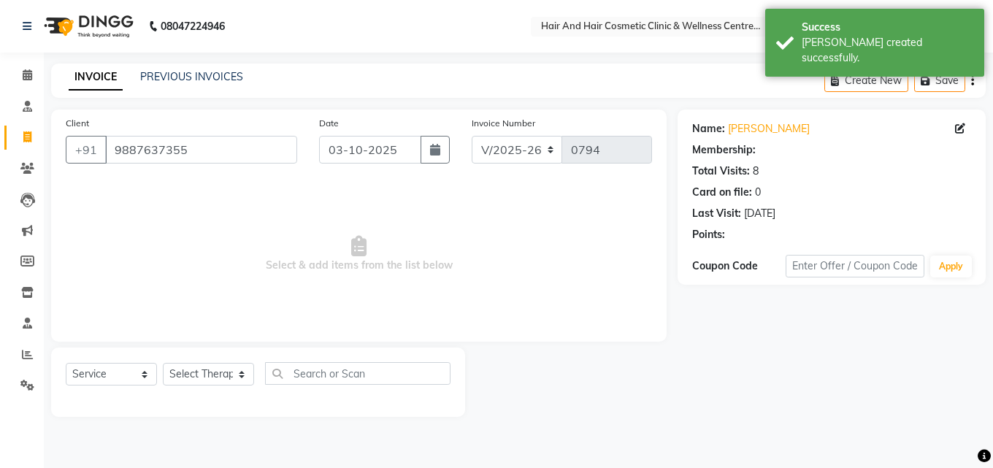
select select "package"
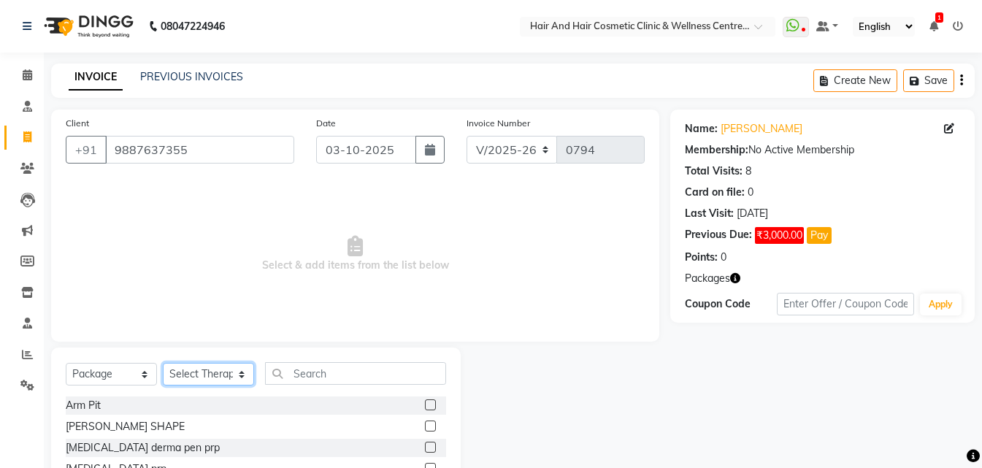
click at [204, 382] on select "Select Therapist [PERSON_NAME] [PERSON_NAME] DR [PERSON_NAME] Frontdesk [PERSON…" at bounding box center [208, 374] width 91 height 23
select select "34516"
click at [163, 363] on select "Select Therapist [PERSON_NAME] [PERSON_NAME] DR [PERSON_NAME] Frontdesk [PERSON…" at bounding box center [208, 374] width 91 height 23
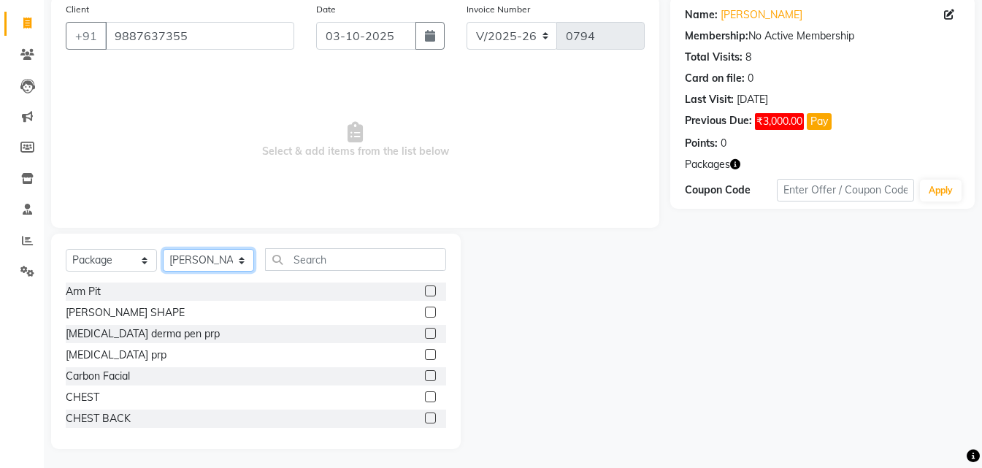
scroll to position [117, 0]
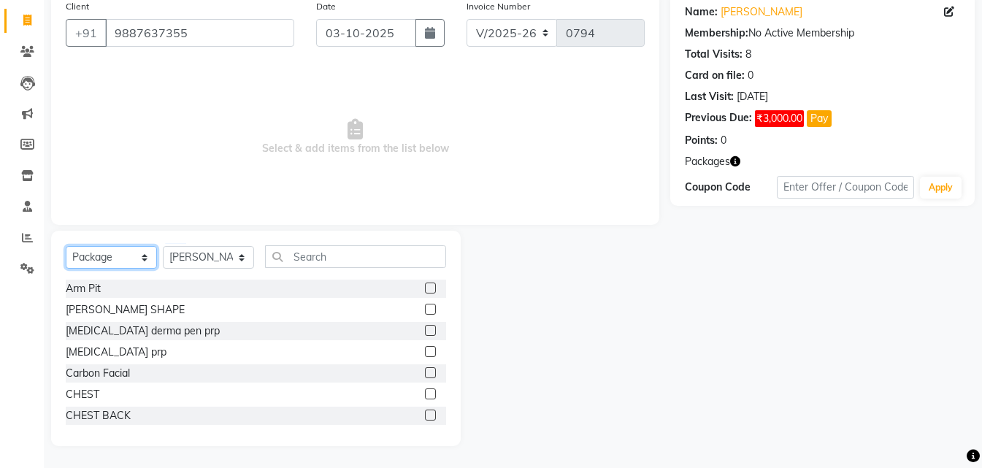
drag, startPoint x: 134, startPoint y: 255, endPoint x: 132, endPoint y: 266, distance: 11.2
click at [134, 255] on select "Select Service Product Membership Package Voucher Prepaid Gift Card" at bounding box center [111, 257] width 91 height 23
select select "service"
click at [66, 246] on select "Select Service Product Membership Package Voucher Prepaid Gift Card" at bounding box center [111, 257] width 91 height 23
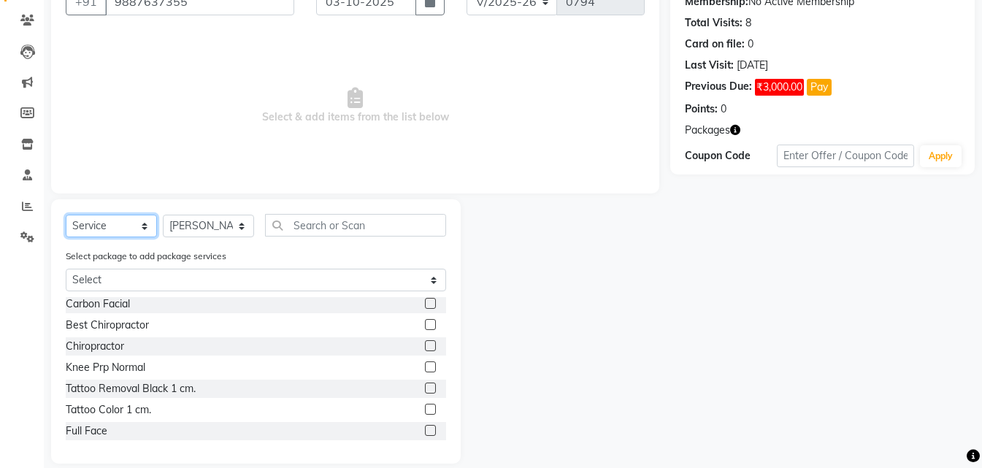
scroll to position [166, 0]
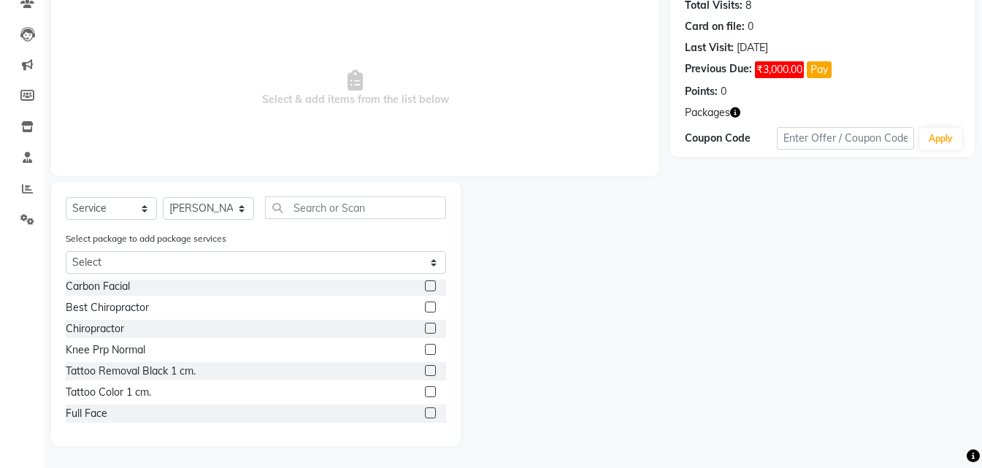
click at [425, 415] on label at bounding box center [430, 413] width 11 height 11
click at [425, 415] on input "checkbox" at bounding box center [429, 413] width 9 height 9
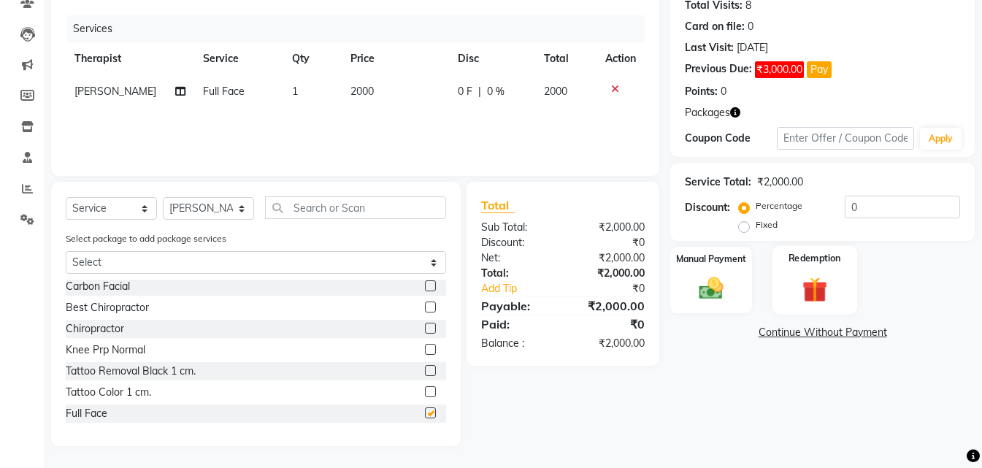
checkbox input "false"
click at [811, 279] on img at bounding box center [815, 289] width 41 height 31
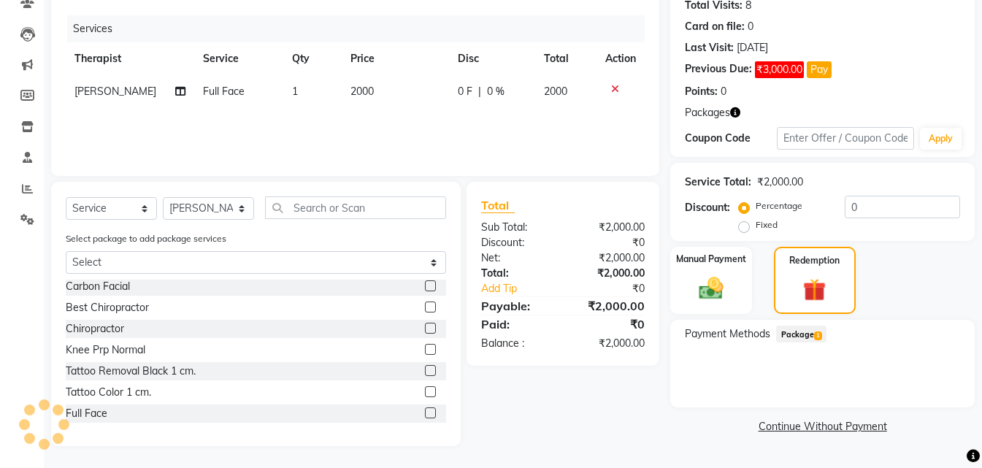
drag, startPoint x: 814, startPoint y: 317, endPoint x: 818, endPoint y: 331, distance: 14.4
click at [816, 328] on span "Package 1" at bounding box center [801, 334] width 50 height 17
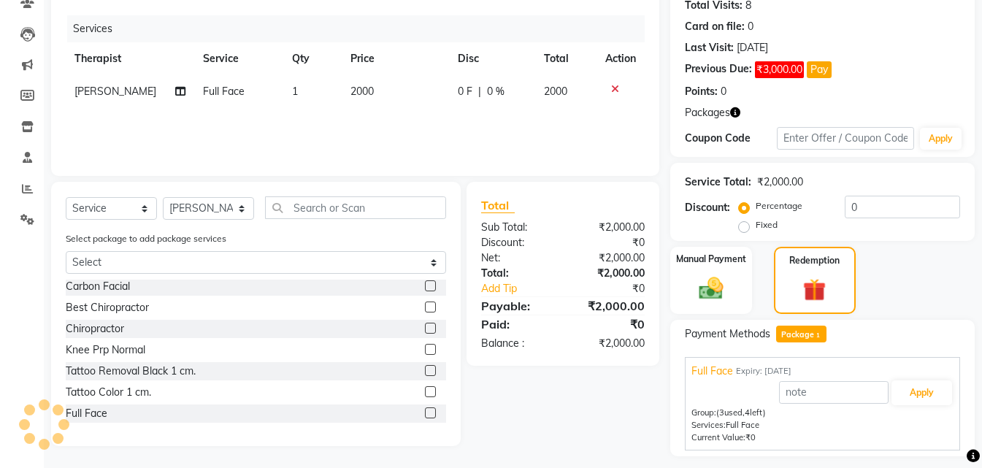
click at [819, 332] on span "1" at bounding box center [818, 336] width 8 height 9
click at [914, 391] on button "Apply" at bounding box center [922, 393] width 61 height 25
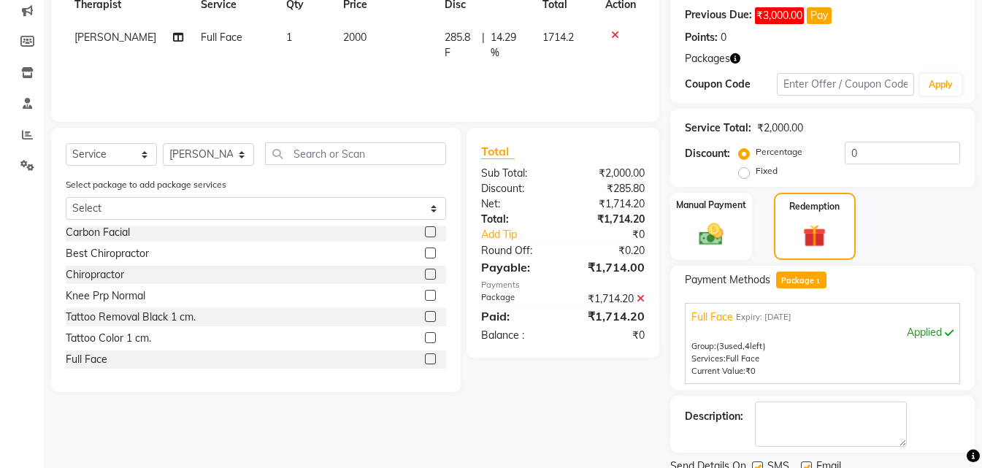
scroll to position [276, 0]
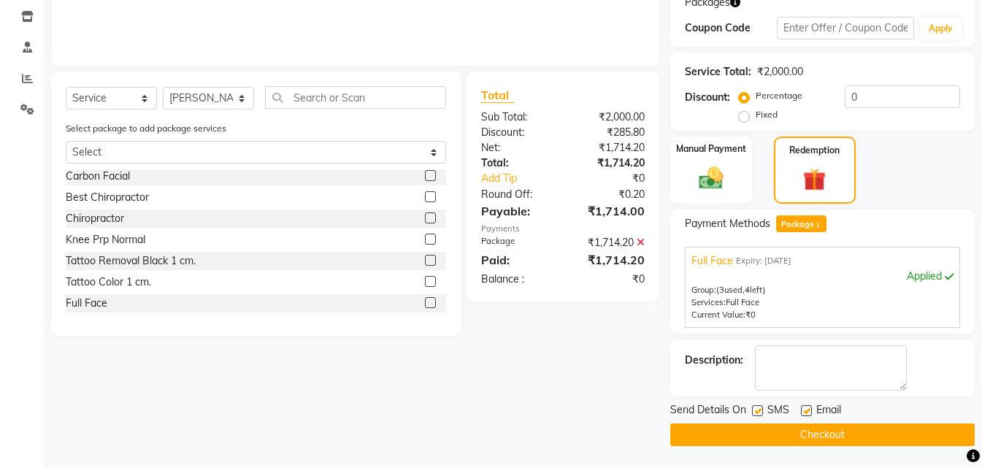
click at [759, 409] on label at bounding box center [757, 410] width 11 height 11
click at [759, 409] on input "checkbox" at bounding box center [756, 411] width 9 height 9
checkbox input "false"
click at [765, 424] on button "Checkout" at bounding box center [823, 435] width 305 height 23
